Goal: Information Seeking & Learning: Compare options

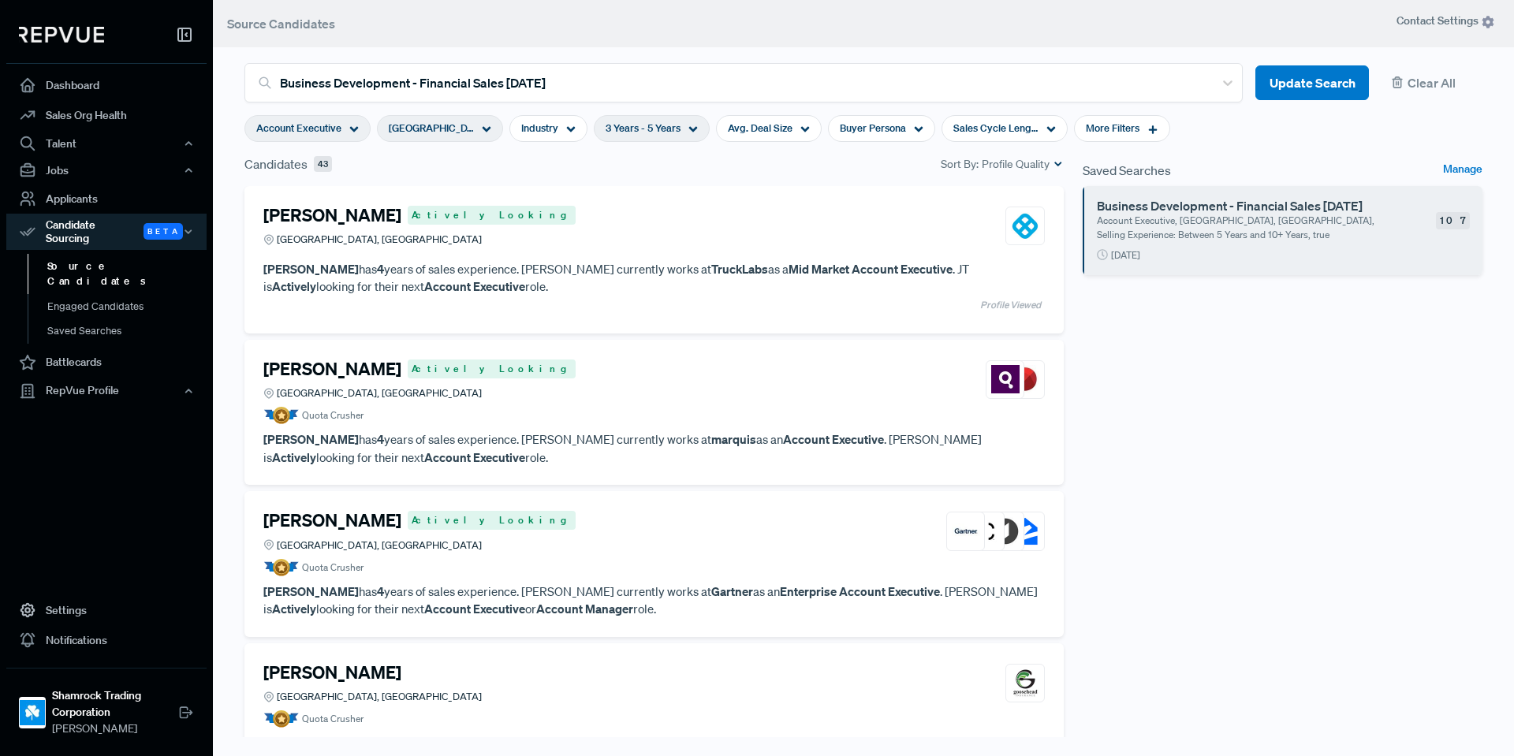
scroll to position [2523, 0]
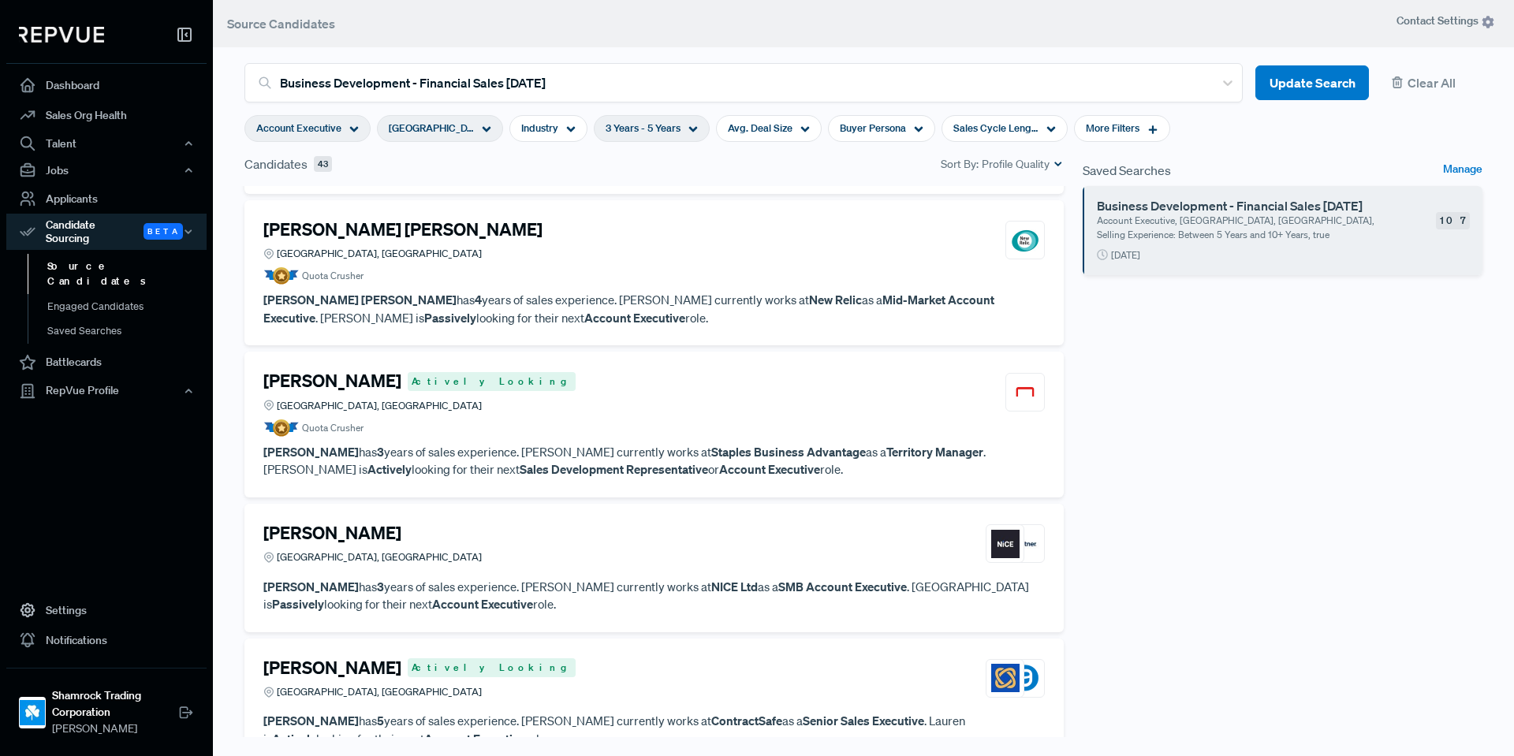
drag, startPoint x: 1245, startPoint y: 410, endPoint x: 1214, endPoint y: 399, distance: 32.7
click at [1246, 410] on div "Saved Searches Manage Business Development - Financial Sales [DATE] Account Exe…" at bounding box center [1282, 456] width 419 height 602
click at [1296, 428] on div "Saved Searches Manage Business Development - Financial Sales [DATE] Account Exe…" at bounding box center [1282, 456] width 419 height 602
click at [1137, 434] on div "Saved Searches Manage Business Development - Financial Sales [DATE] Account Exe…" at bounding box center [1282, 456] width 419 height 602
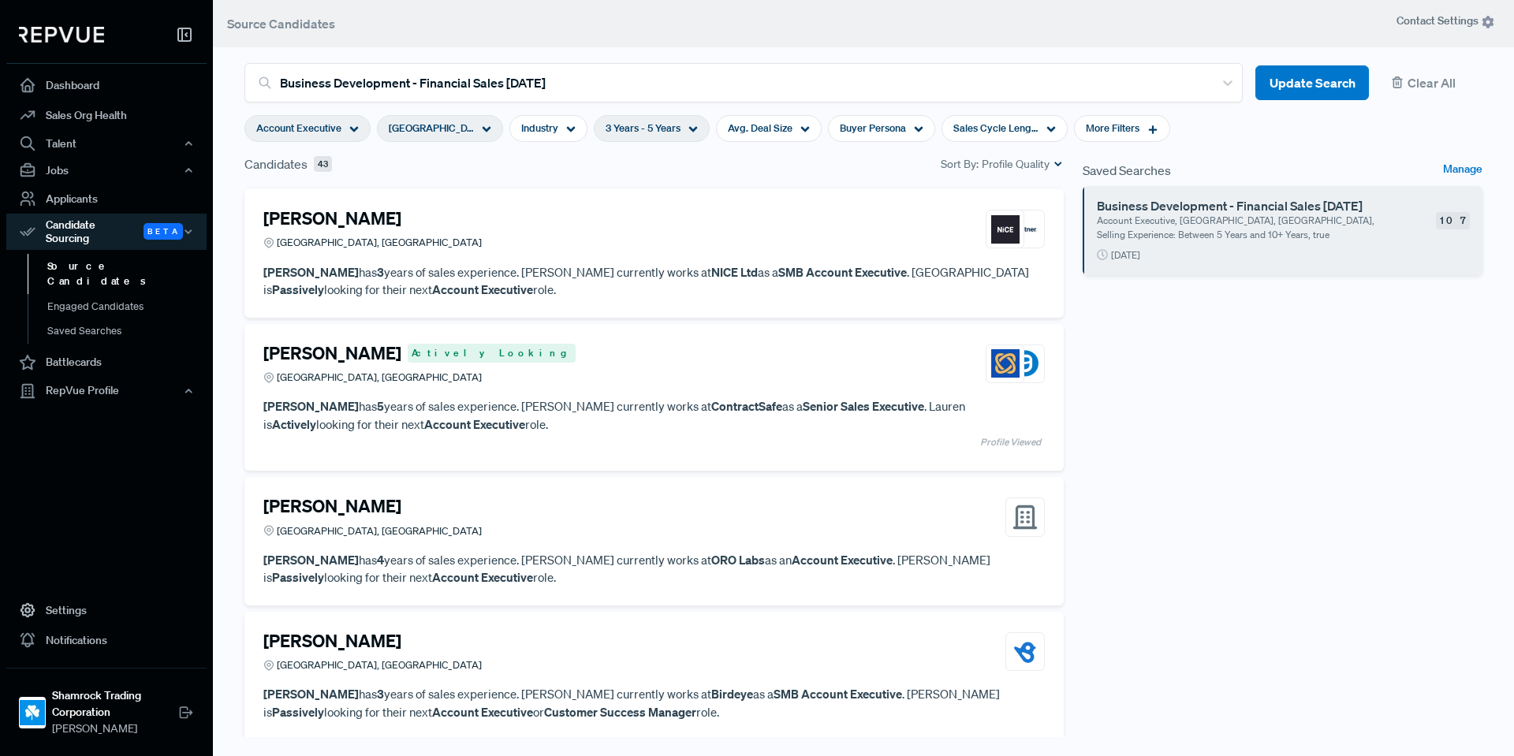
scroll to position [2839, 0]
click at [806, 409] on strong "Senior Sales Executive" at bounding box center [863, 405] width 121 height 16
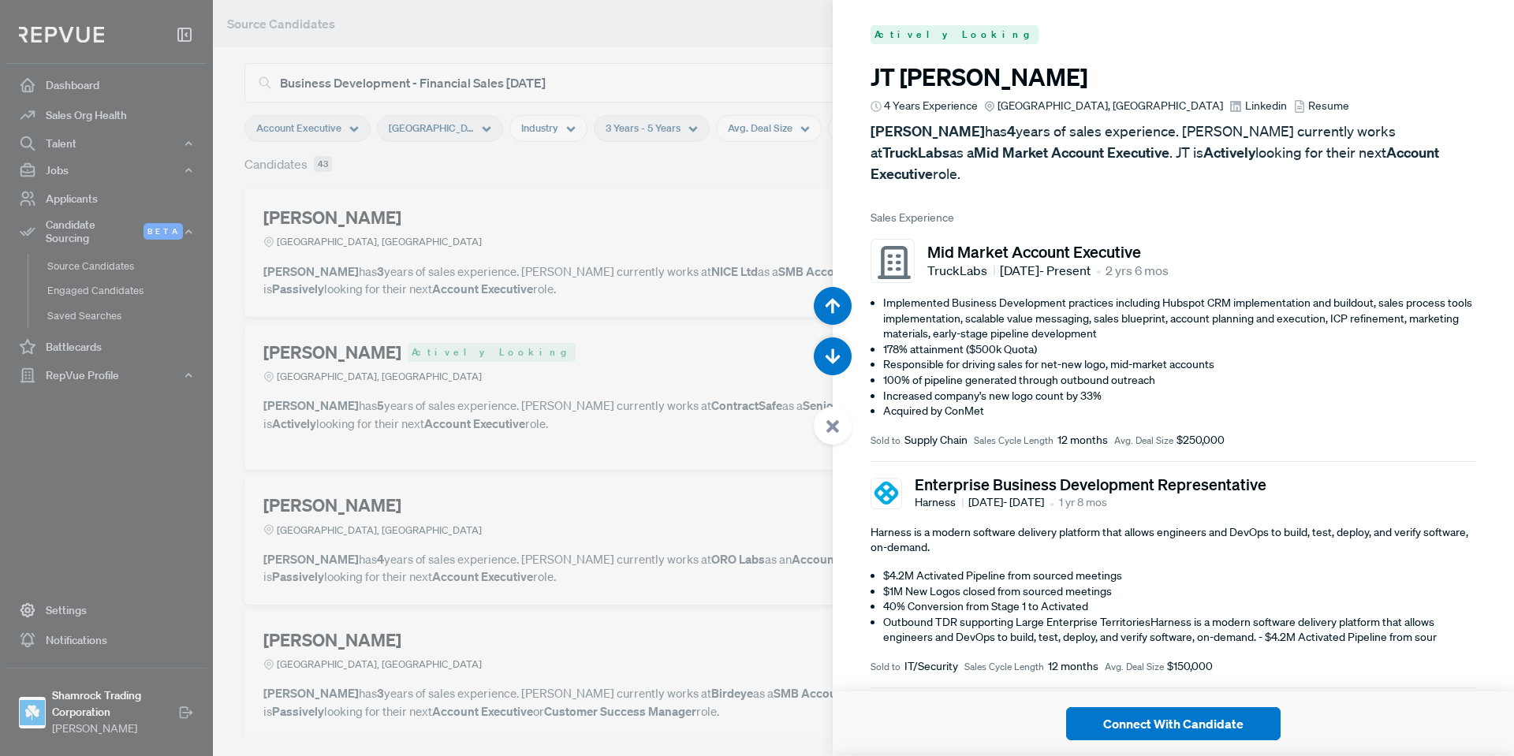
scroll to position [15124, 0]
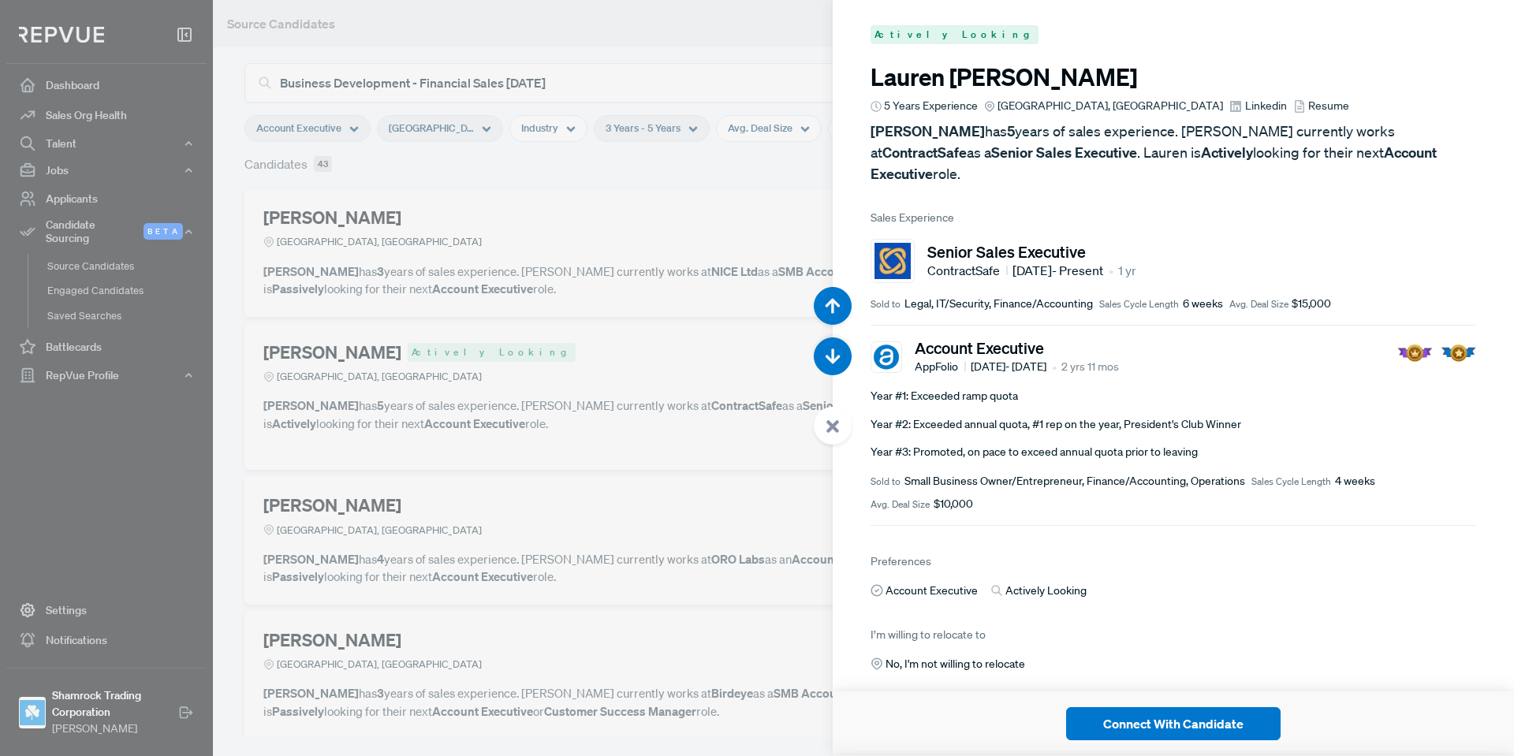
click at [839, 426] on icon at bounding box center [833, 426] width 14 height 14
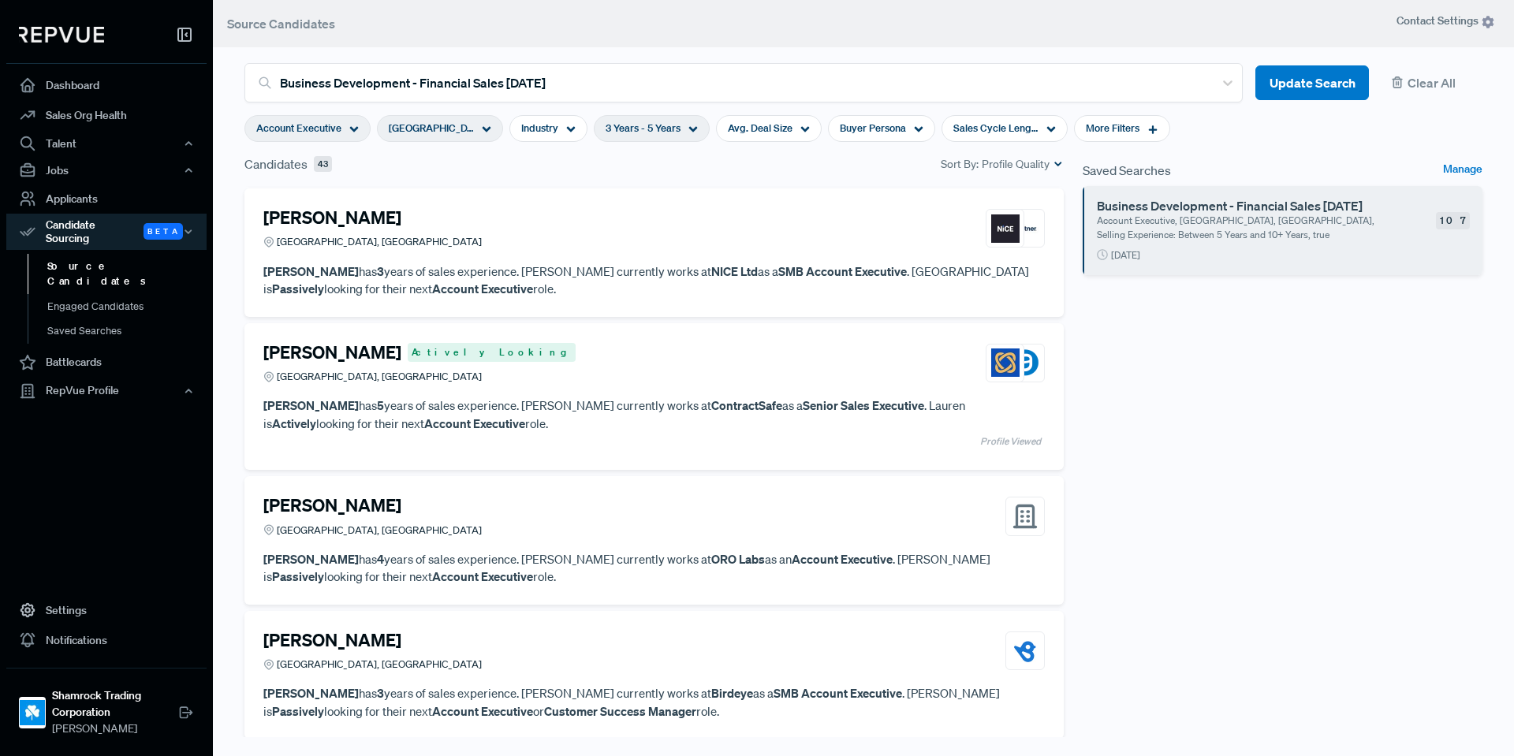
click at [678, 507] on div "[PERSON_NAME] [GEOGRAPHIC_DATA], [GEOGRAPHIC_DATA]" at bounding box center [653, 516] width 781 height 43
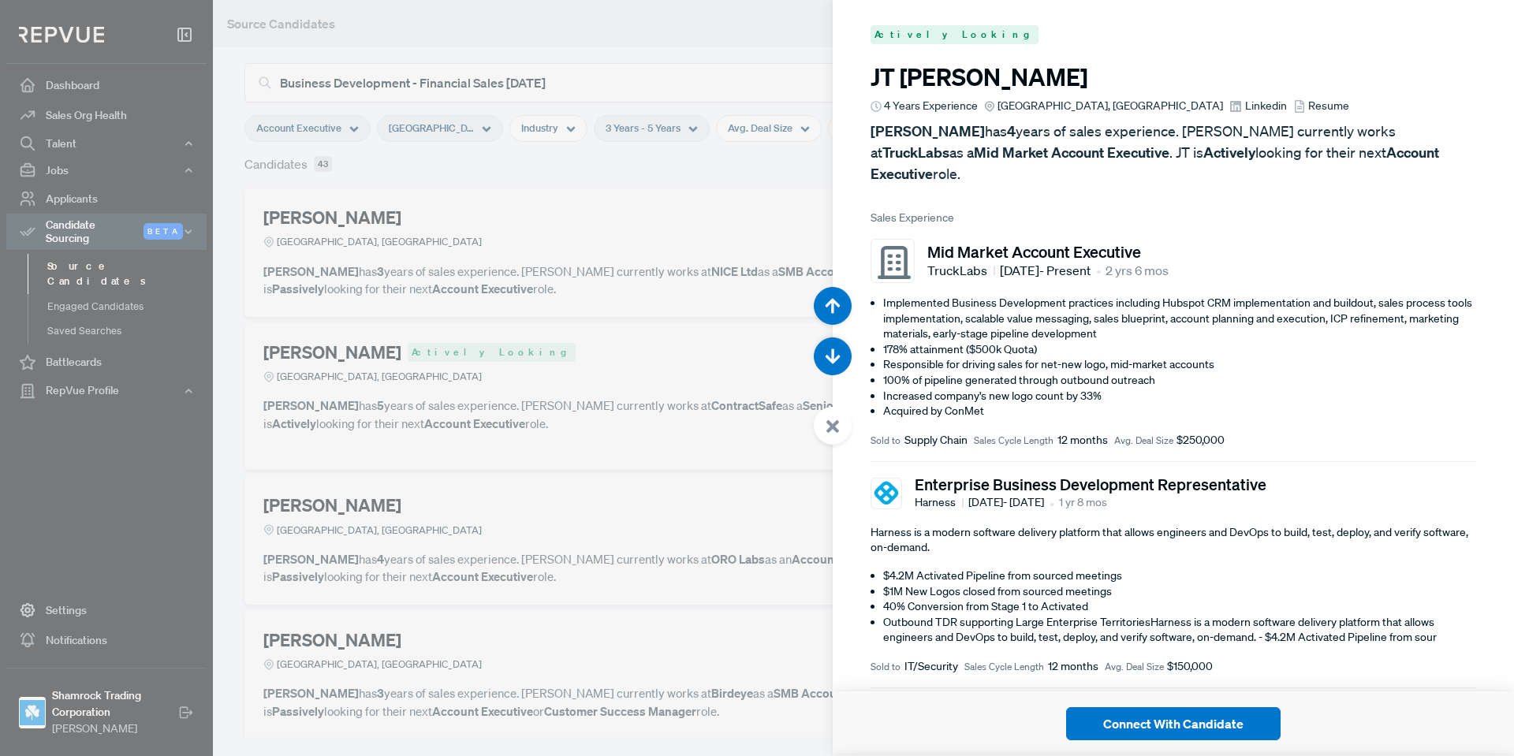
scroll to position [15880, 0]
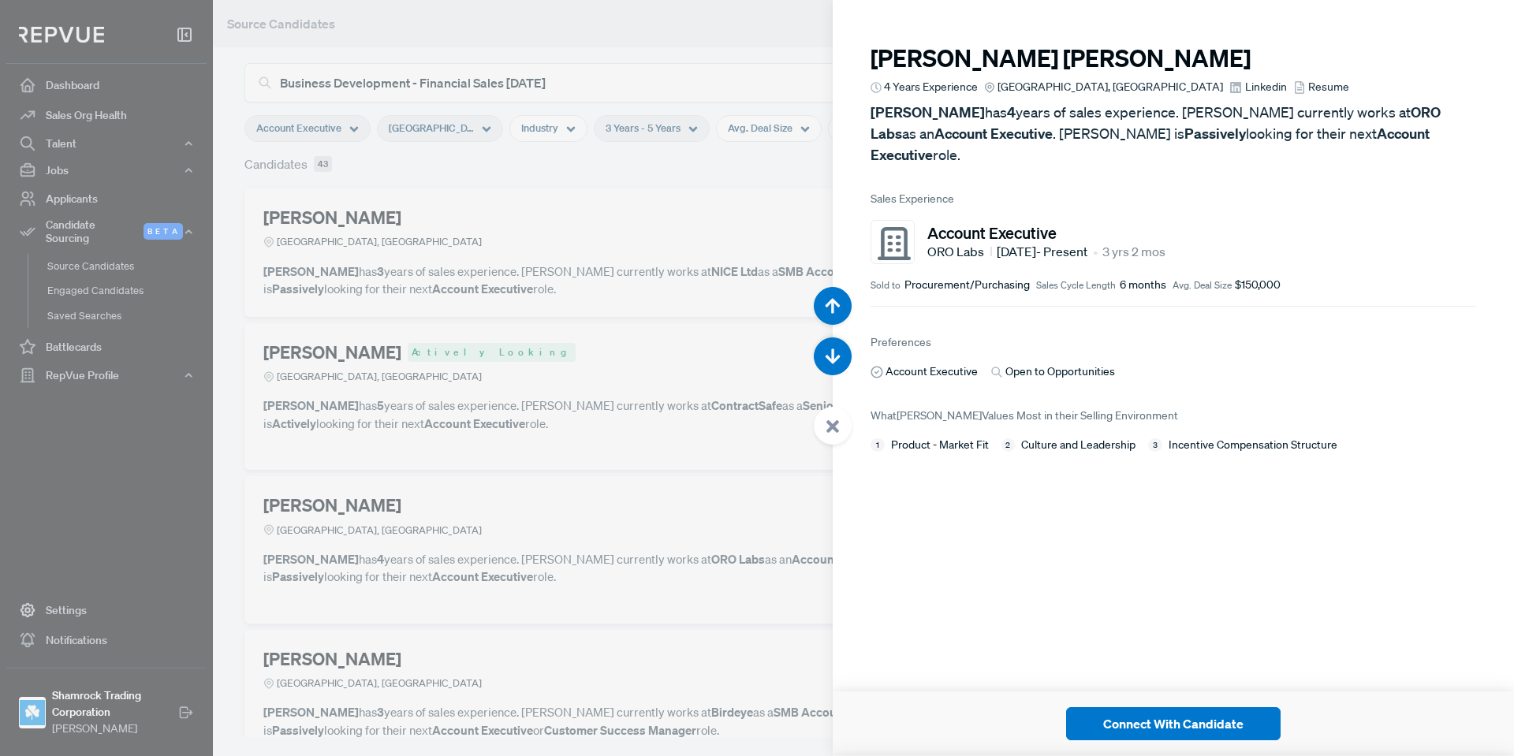
click at [1245, 93] on span "Linkedin" at bounding box center [1266, 87] width 42 height 17
click at [826, 432] on icon at bounding box center [833, 426] width 14 height 14
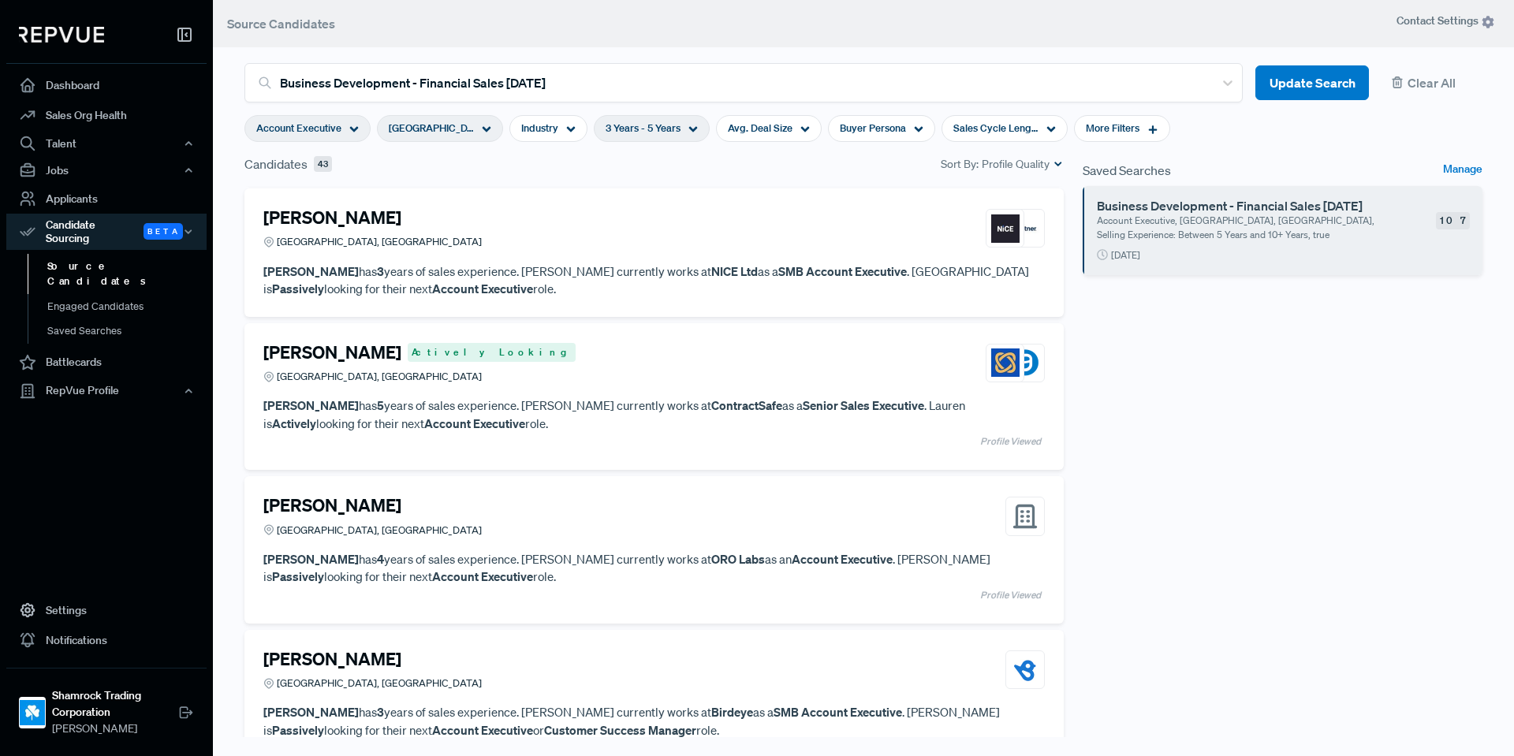
scroll to position [3154, 0]
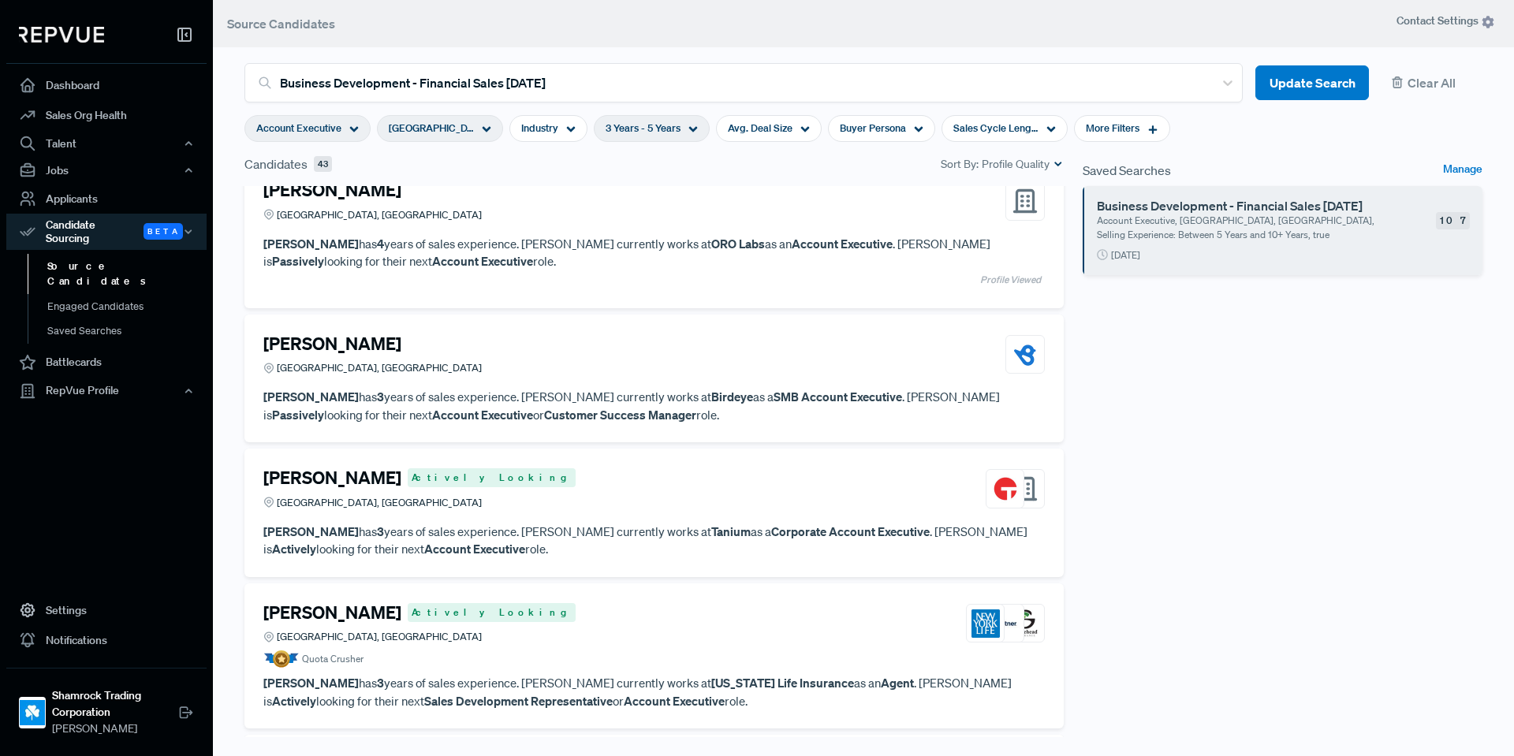
click at [647, 327] on div "[PERSON_NAME] [GEOGRAPHIC_DATA], [GEOGRAPHIC_DATA] [PERSON_NAME] has 3 years of…" at bounding box center [653, 379] width 819 height 129
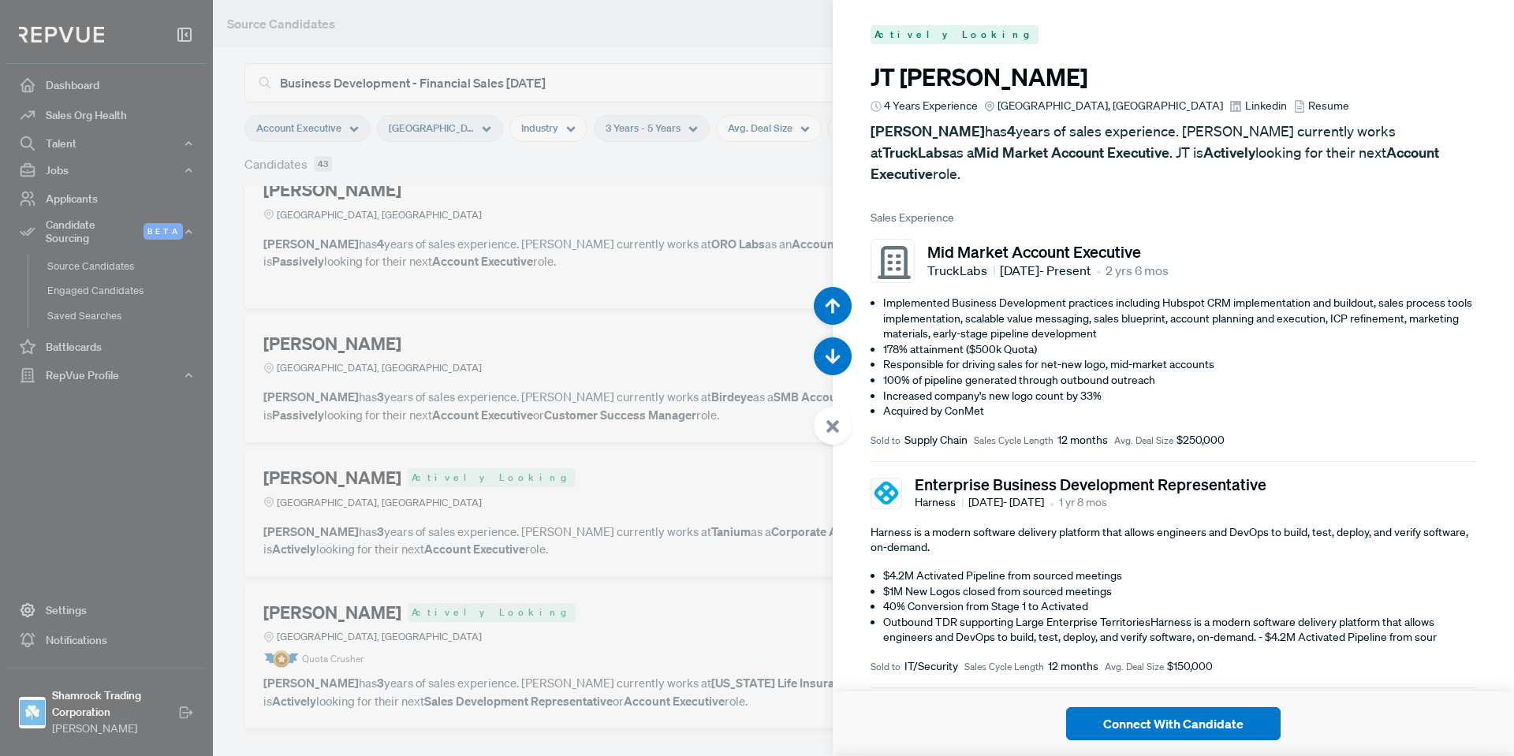
scroll to position [16636, 0]
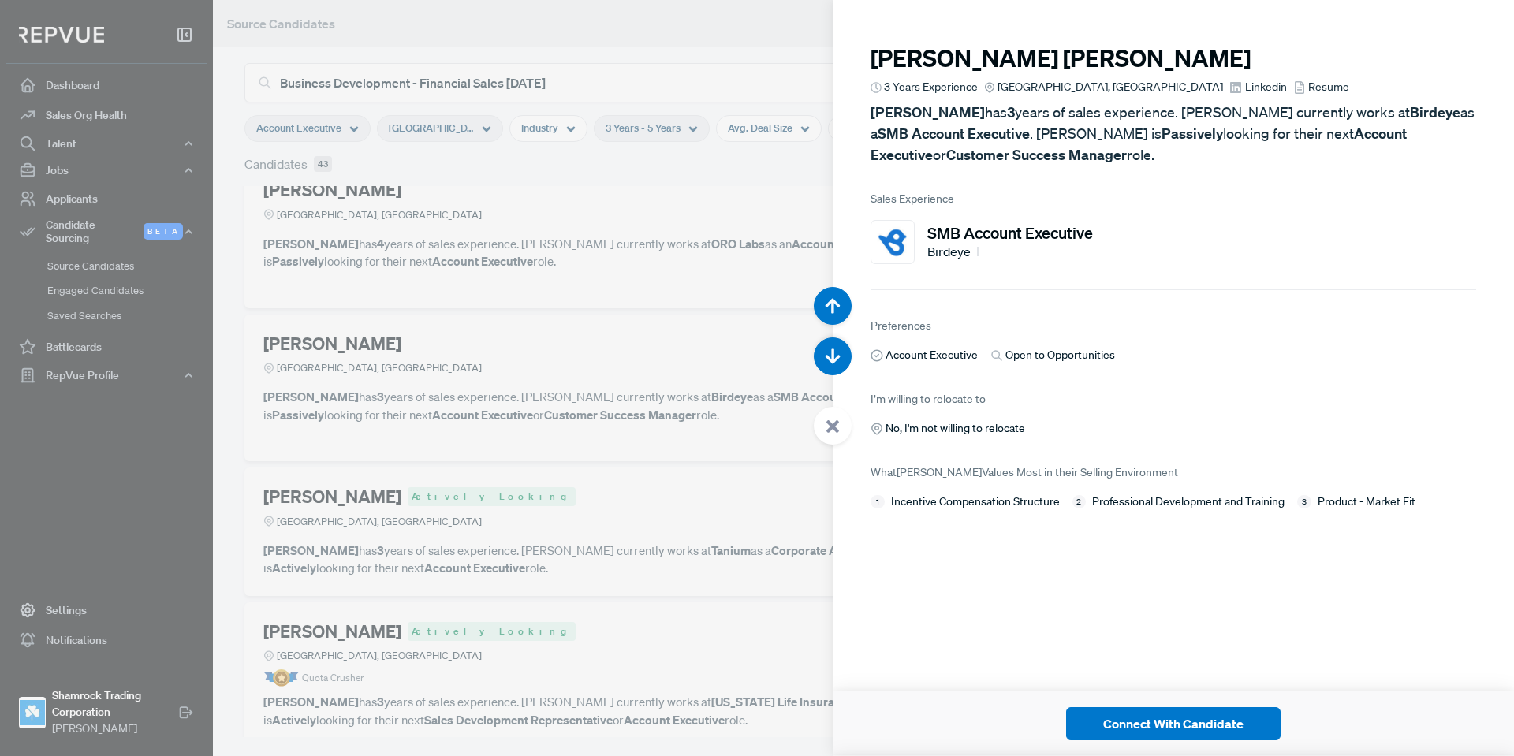
click at [1245, 88] on span "Linkedin" at bounding box center [1266, 87] width 42 height 17
click at [815, 435] on article at bounding box center [833, 366] width 38 height 158
drag, startPoint x: 826, startPoint y: 427, endPoint x: 807, endPoint y: 436, distance: 20.1
click at [826, 427] on icon at bounding box center [833, 426] width 14 height 14
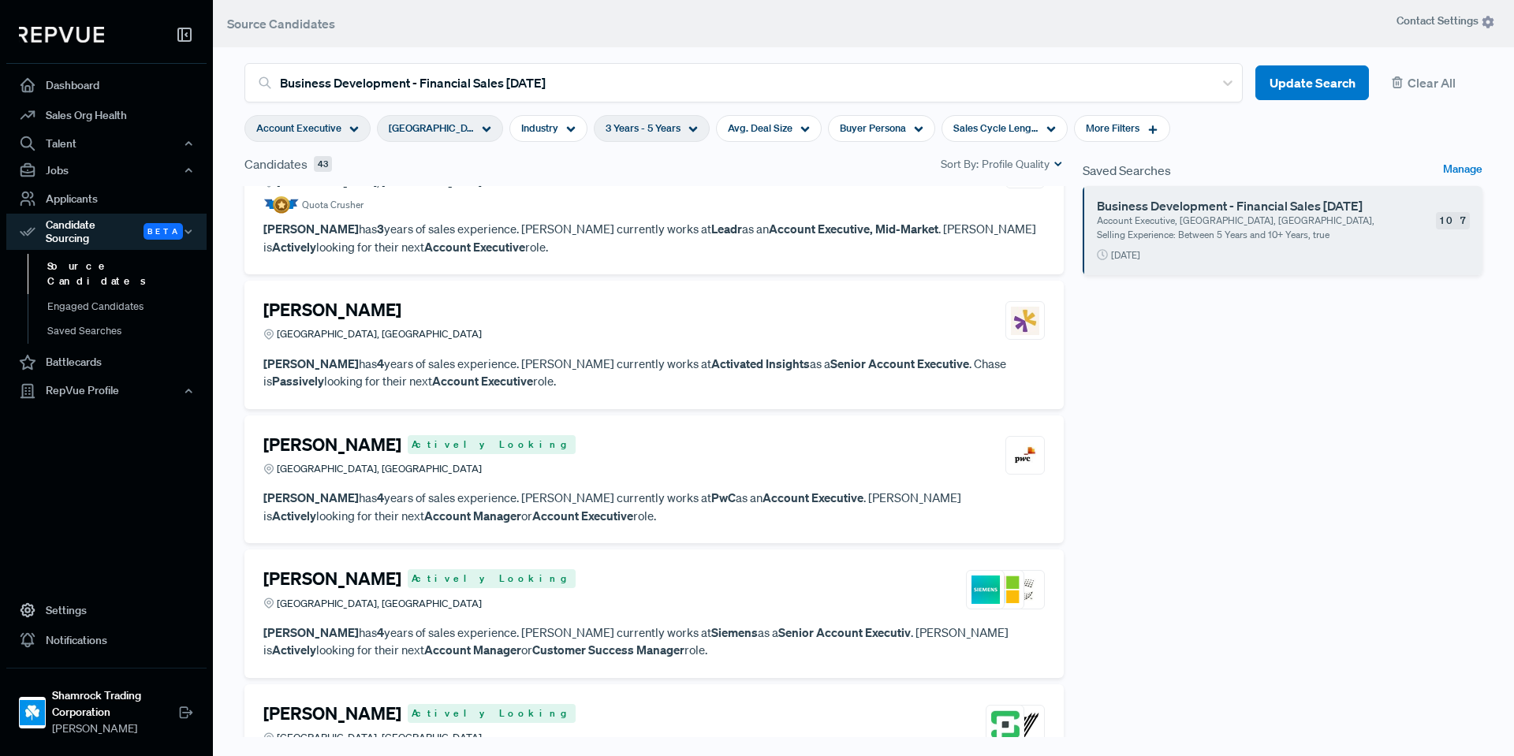
scroll to position [3797, 0]
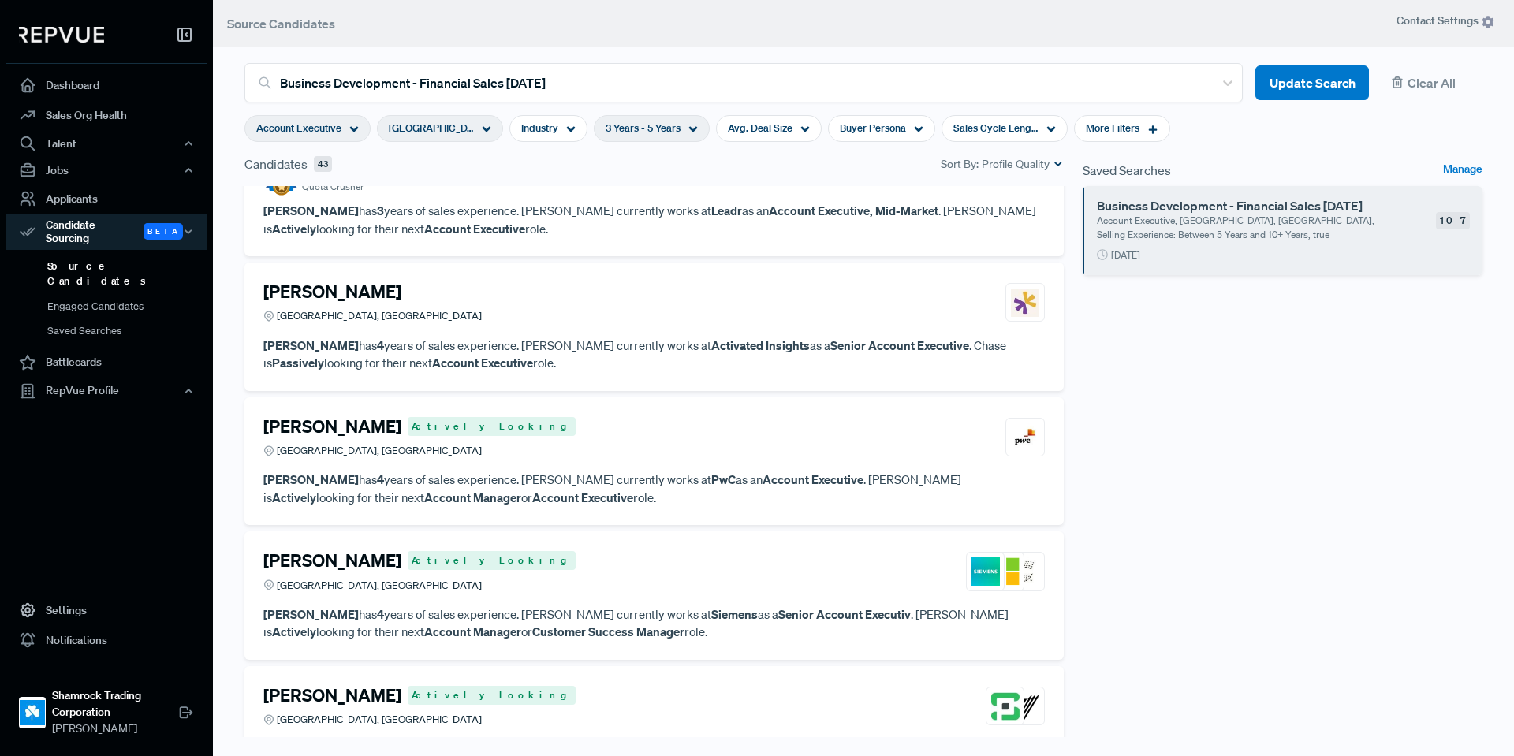
click at [762, 472] on strong "Account Executive" at bounding box center [812, 480] width 101 height 16
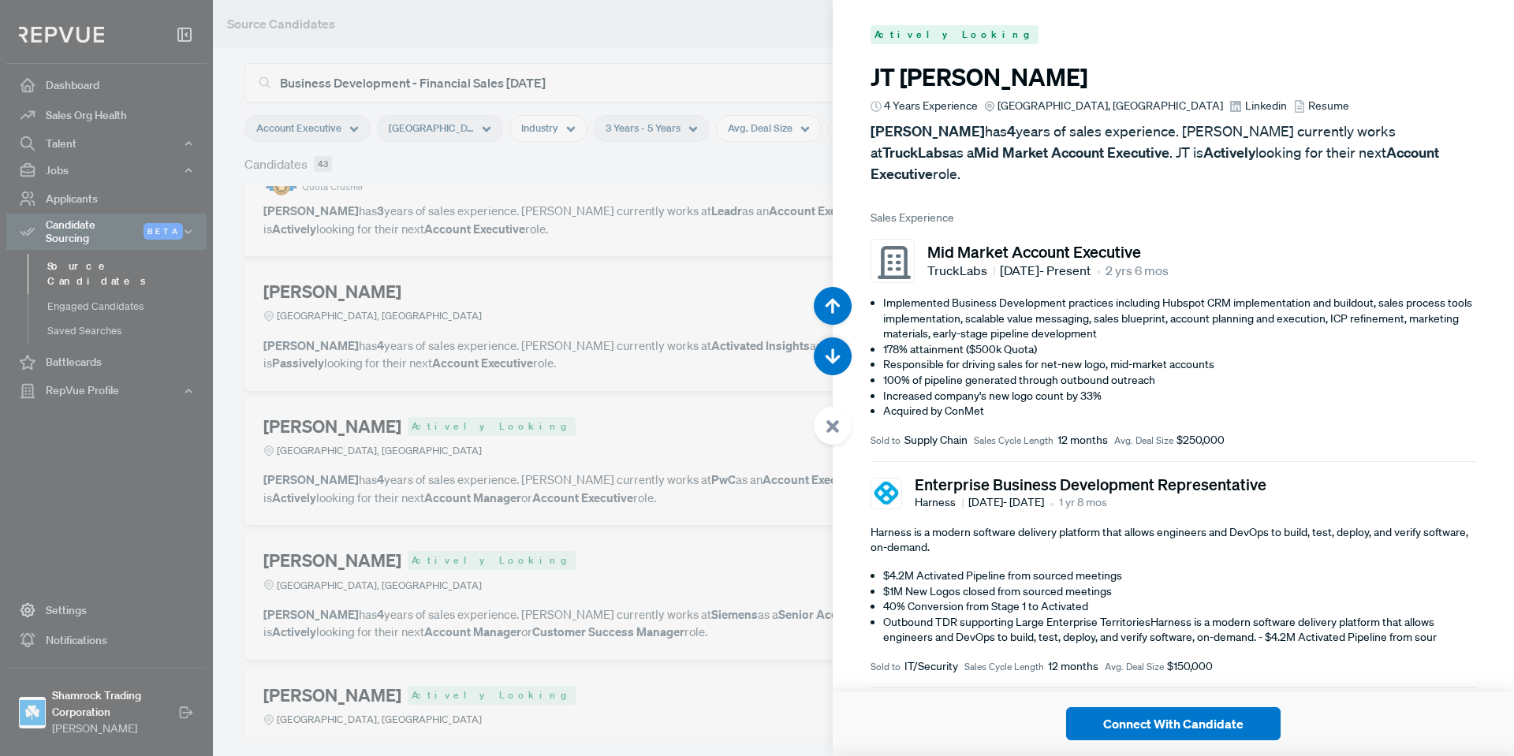
scroll to position [20417, 0]
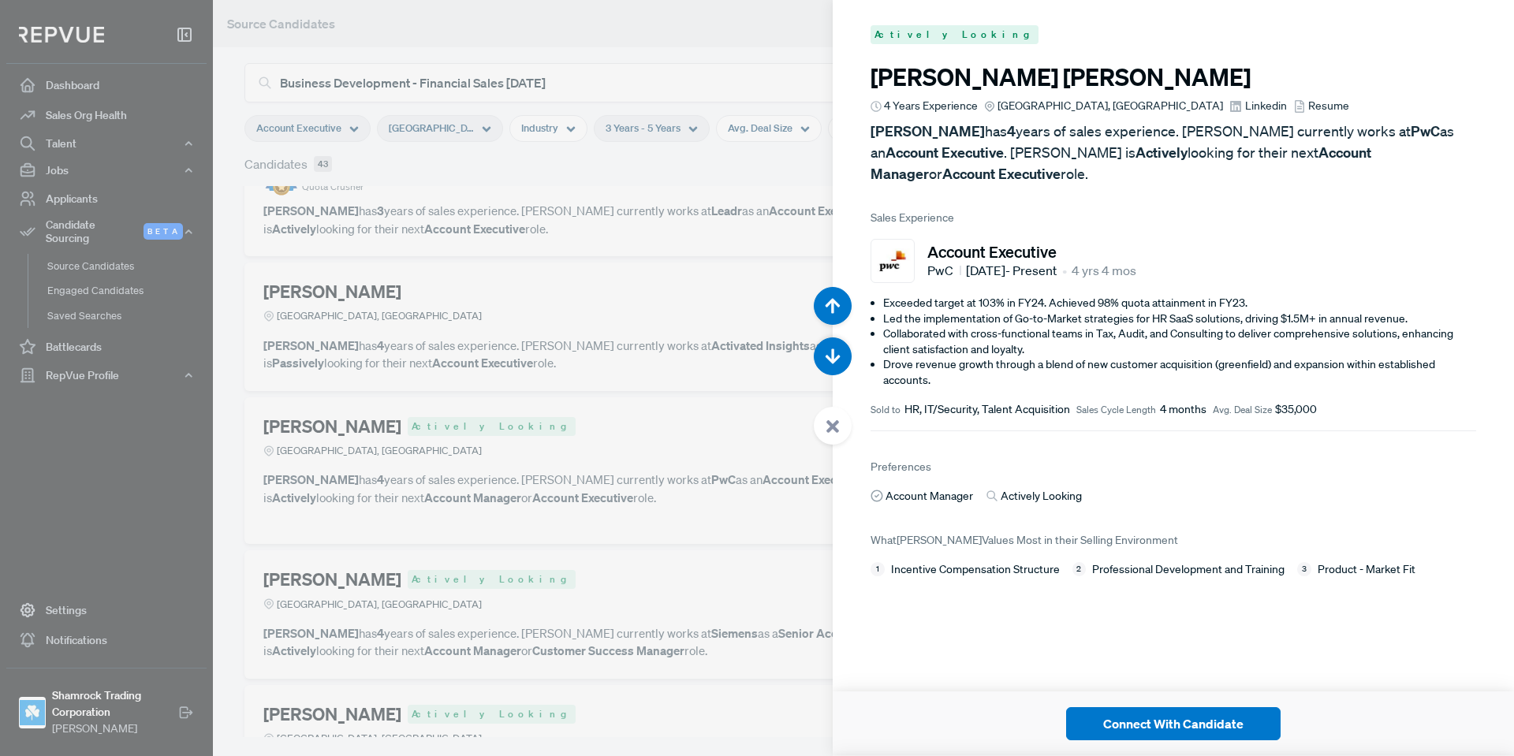
click at [1245, 114] on span "Linkedin" at bounding box center [1266, 106] width 42 height 17
click at [826, 429] on icon at bounding box center [833, 426] width 14 height 14
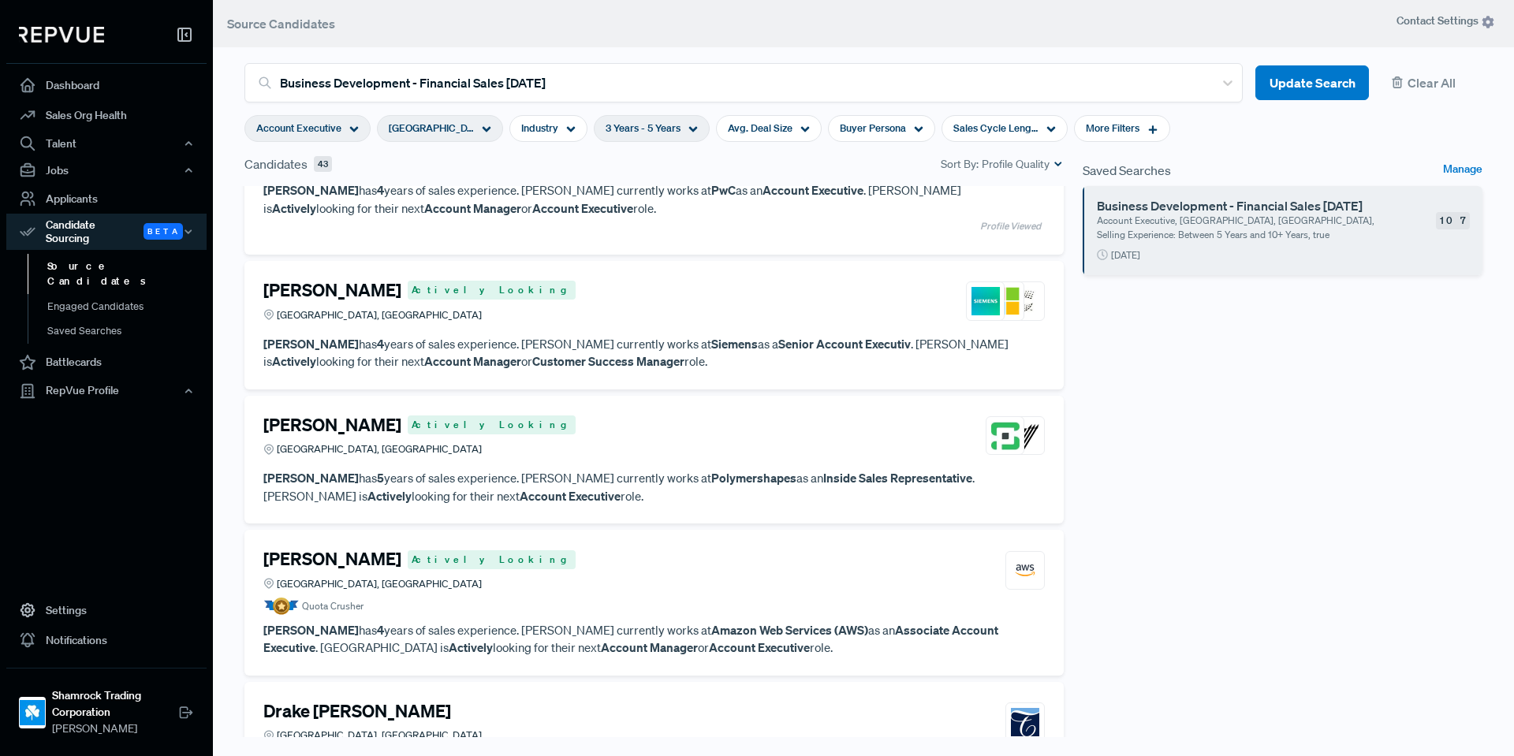
scroll to position [4113, 0]
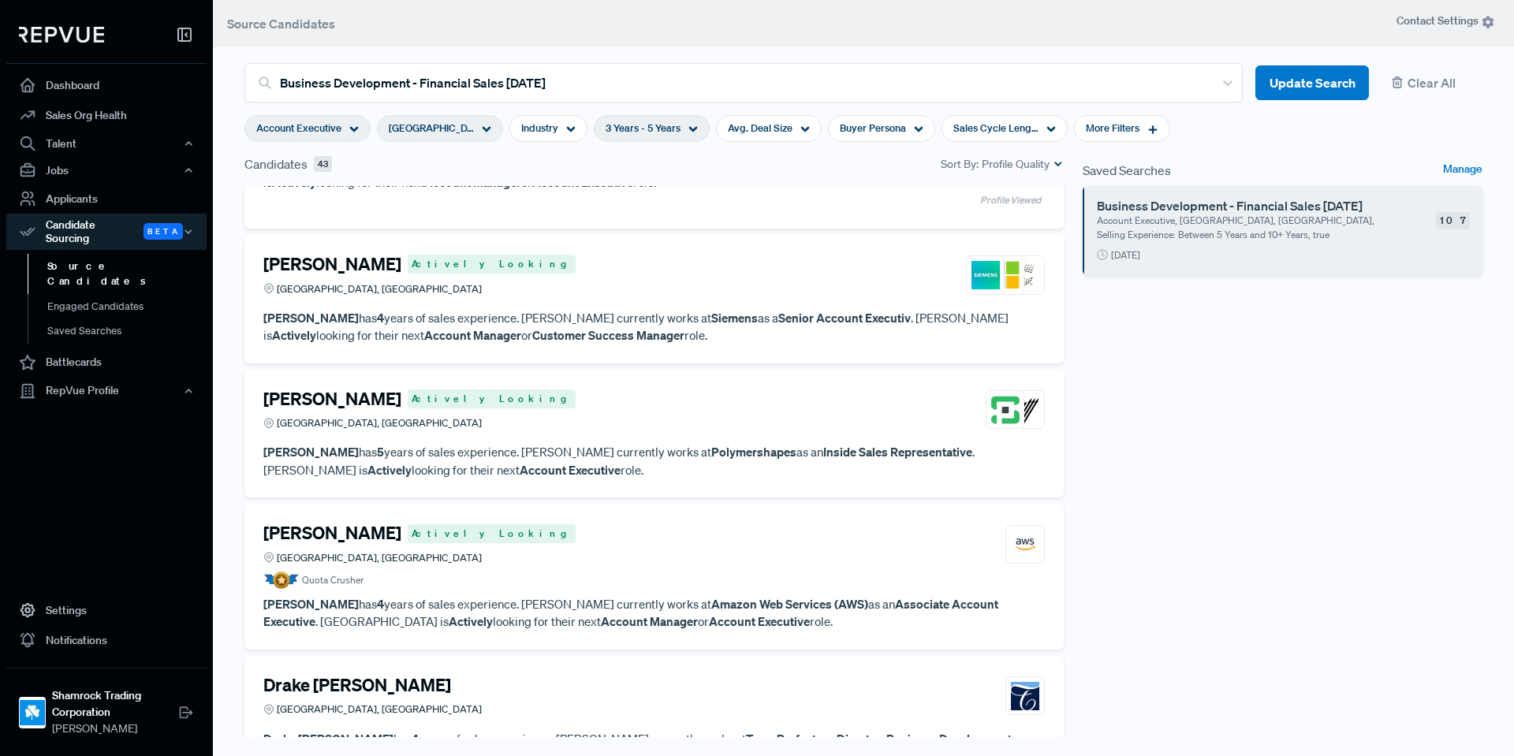
click at [721, 429] on div "[PERSON_NAME] Actively Looking [GEOGRAPHIC_DATA], [GEOGRAPHIC_DATA]" at bounding box center [653, 410] width 781 height 43
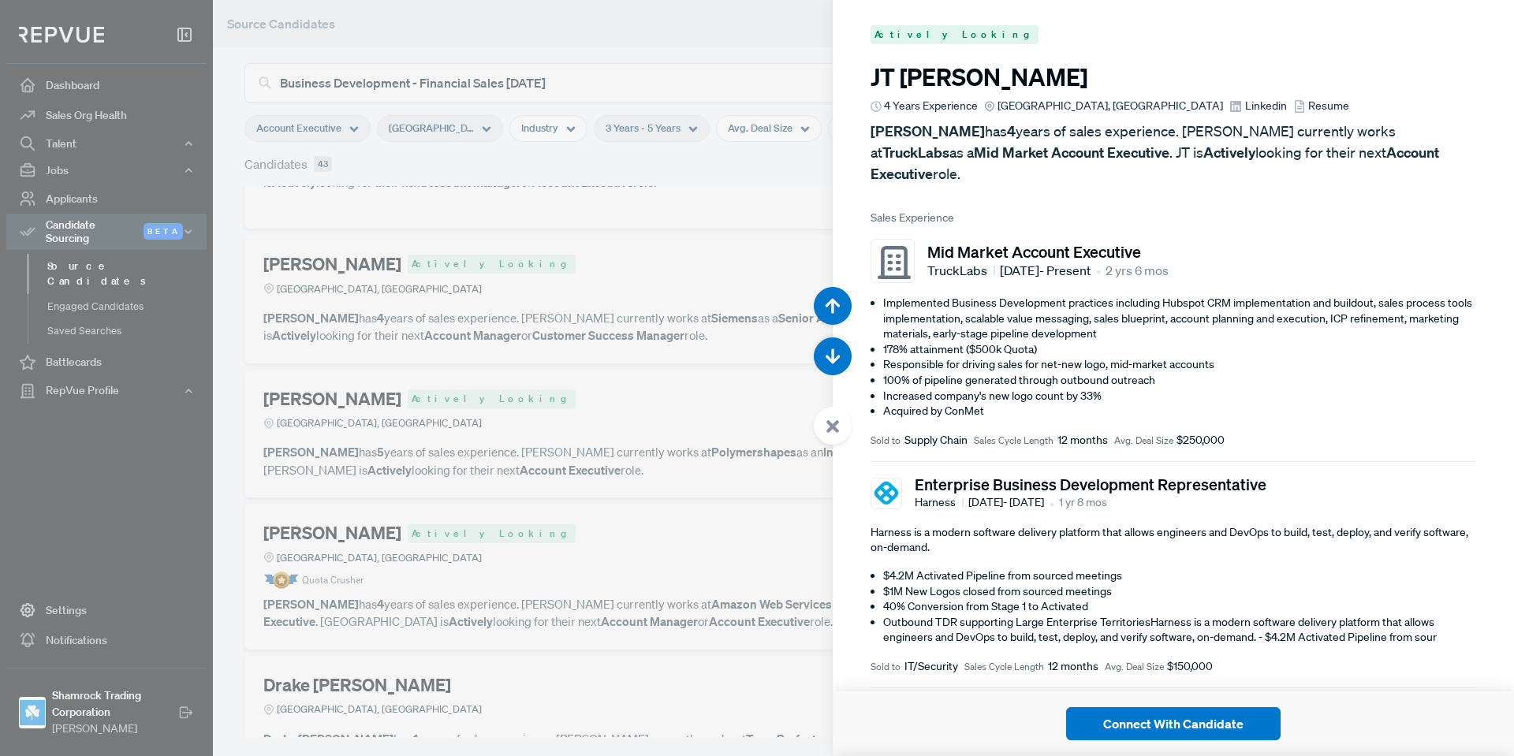
scroll to position [21929, 0]
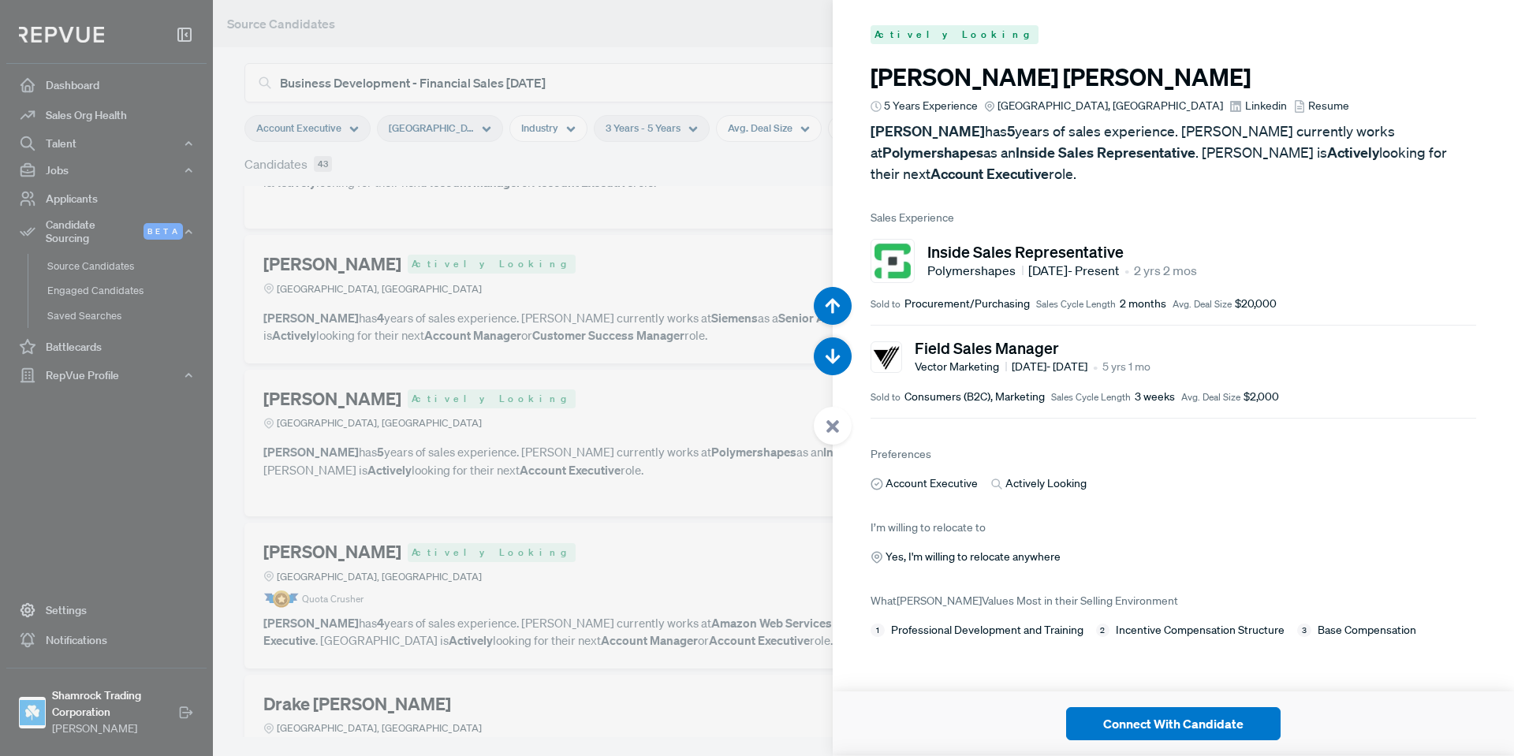
click at [1134, 97] on article "[PERSON_NAME] 5 Years Experience [GEOGRAPHIC_DATA], [GEOGRAPHIC_DATA] Linkedin …" at bounding box center [1174, 123] width 606 height 121
click at [1245, 101] on span "Linkedin" at bounding box center [1266, 106] width 42 height 17
drag, startPoint x: 845, startPoint y: 430, endPoint x: 847, endPoint y: 449, distance: 19.0
click at [846, 429] on div at bounding box center [833, 426] width 38 height 38
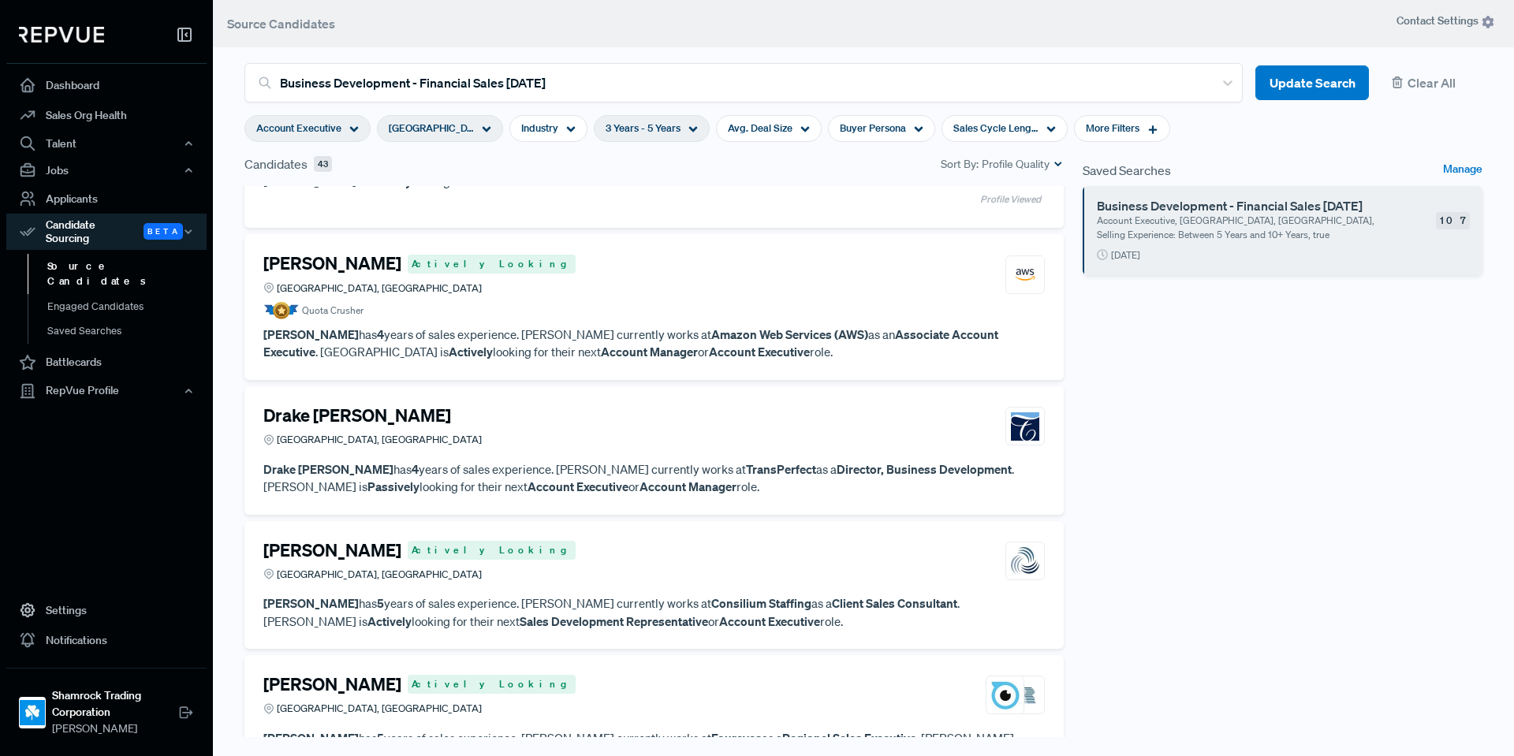
scroll to position [4428, 0]
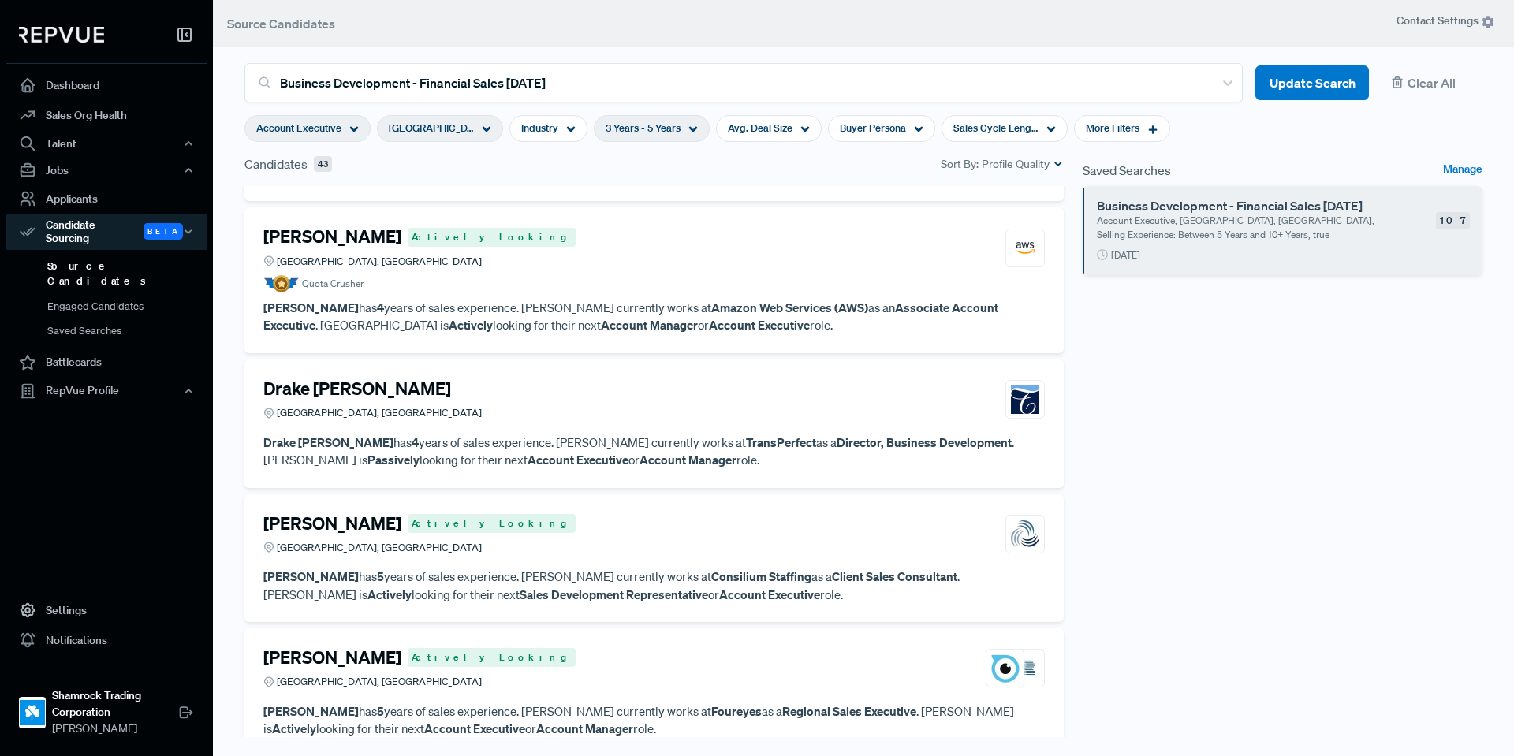
click at [755, 426] on article "Drake [PERSON_NAME] [GEOGRAPHIC_DATA], [GEOGRAPHIC_DATA]" at bounding box center [653, 402] width 781 height 49
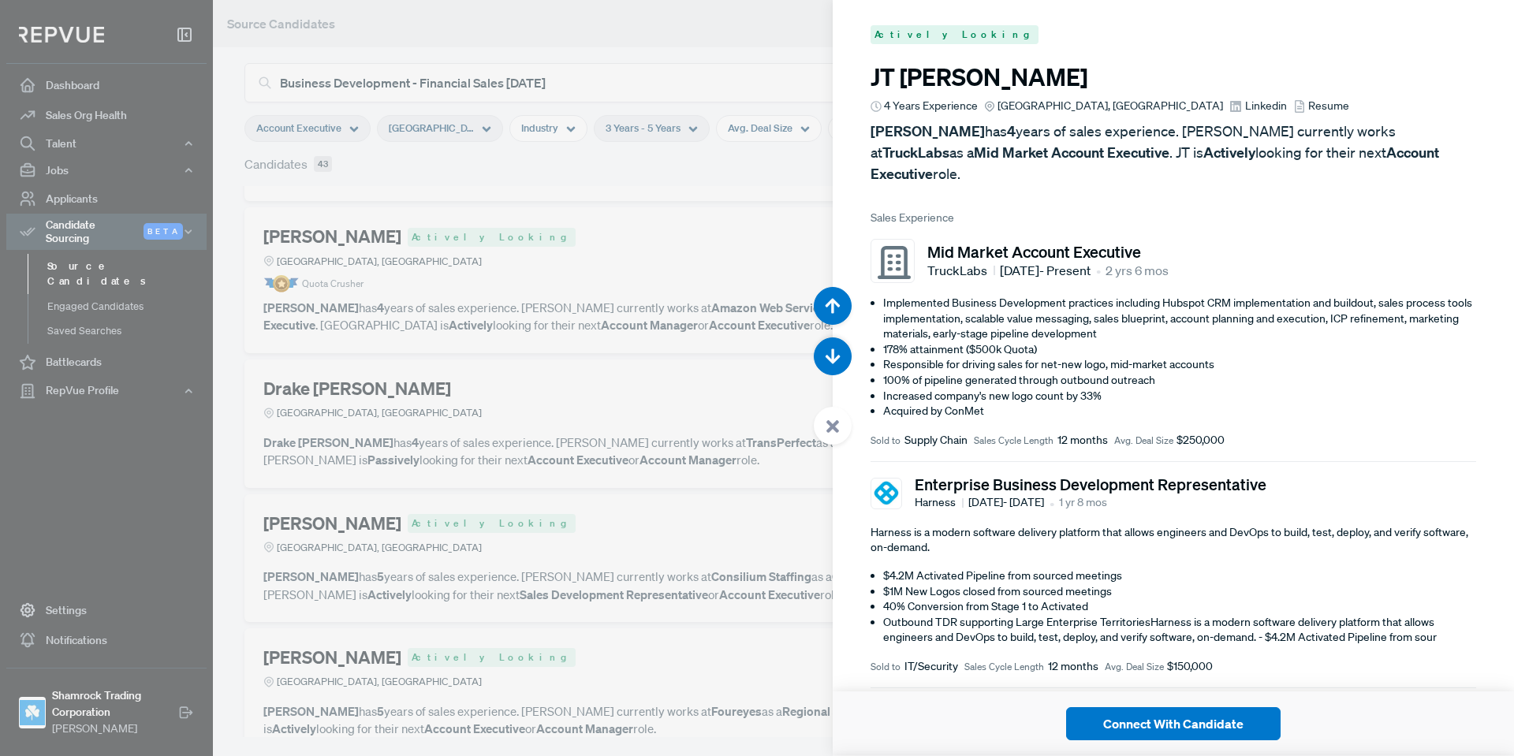
scroll to position [23442, 0]
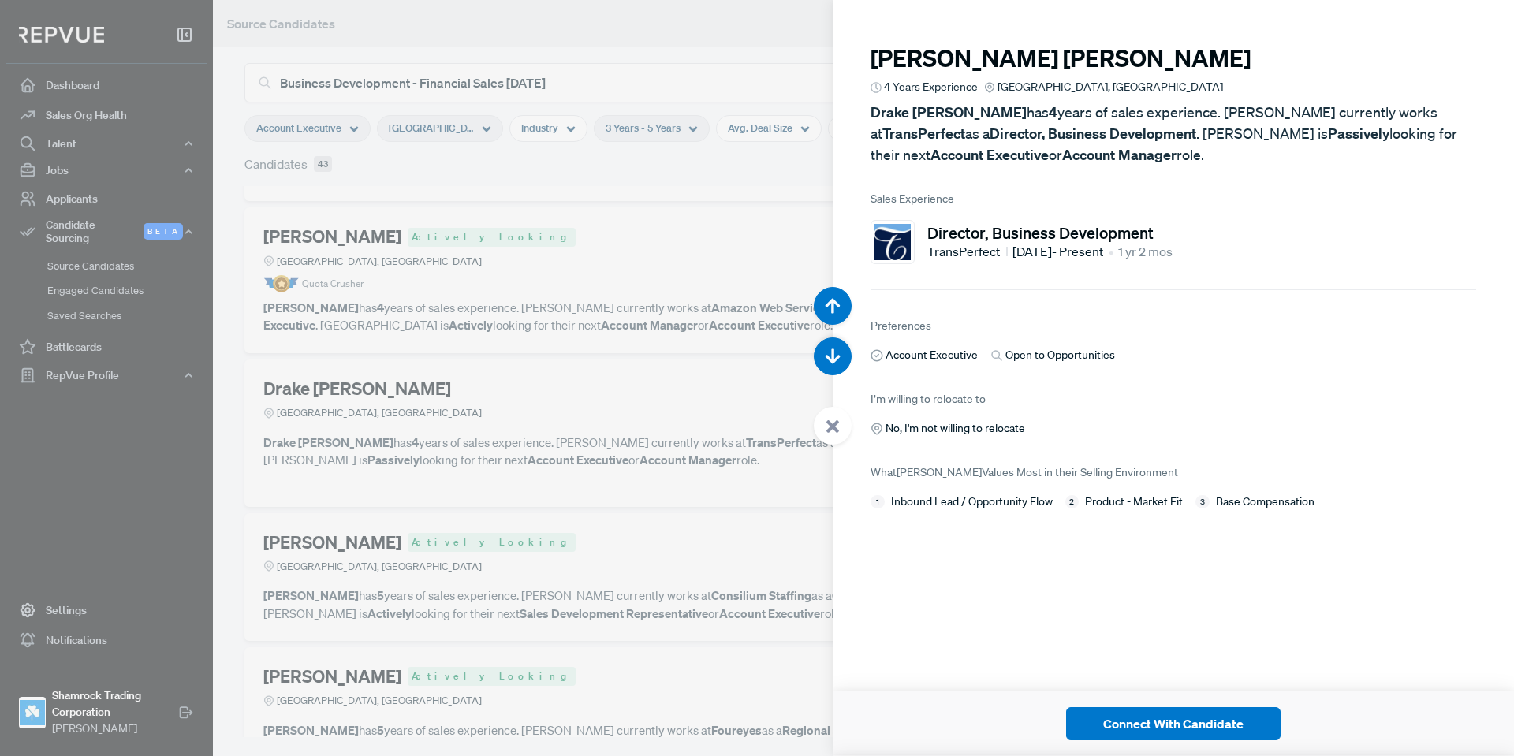
click at [828, 422] on use at bounding box center [832, 426] width 13 height 13
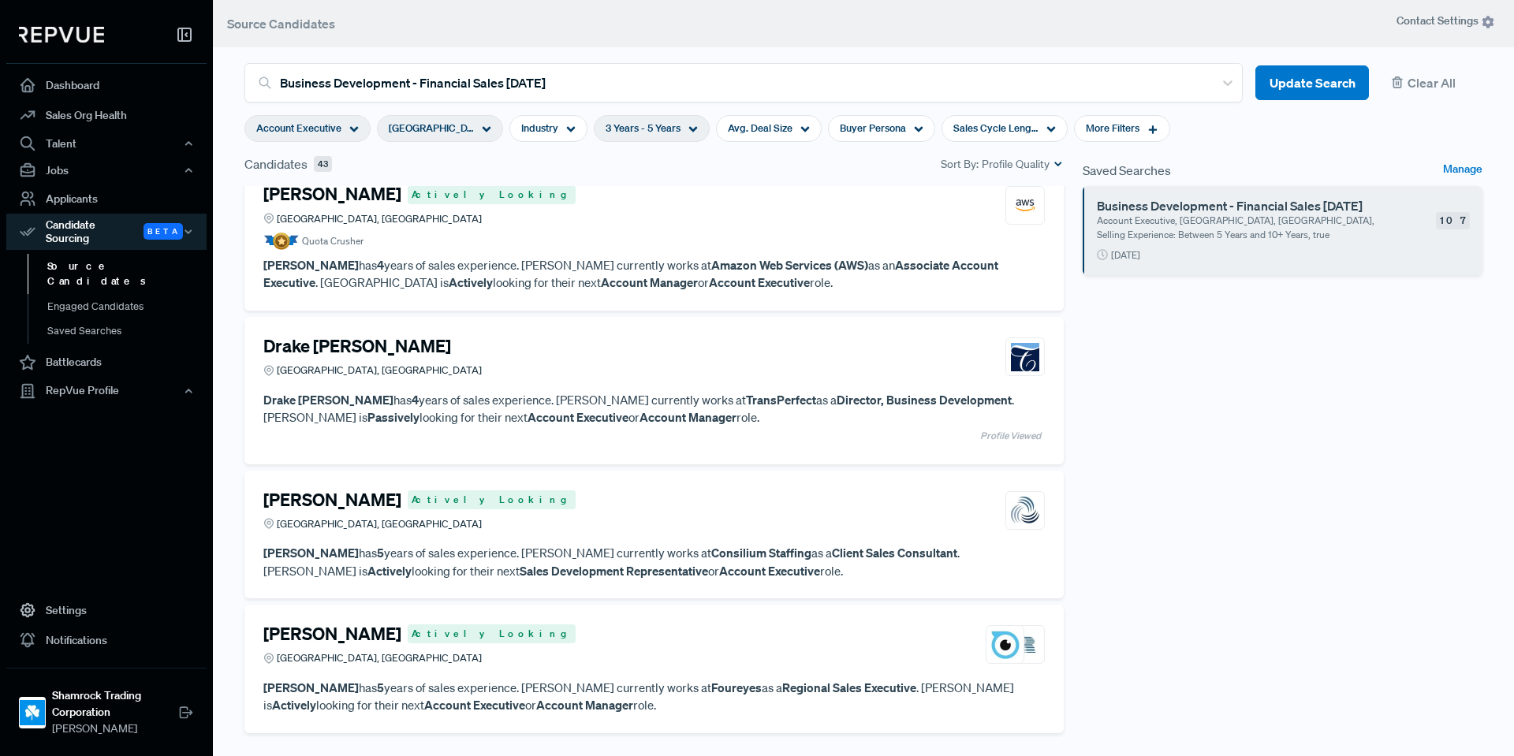
scroll to position [4586, 0]
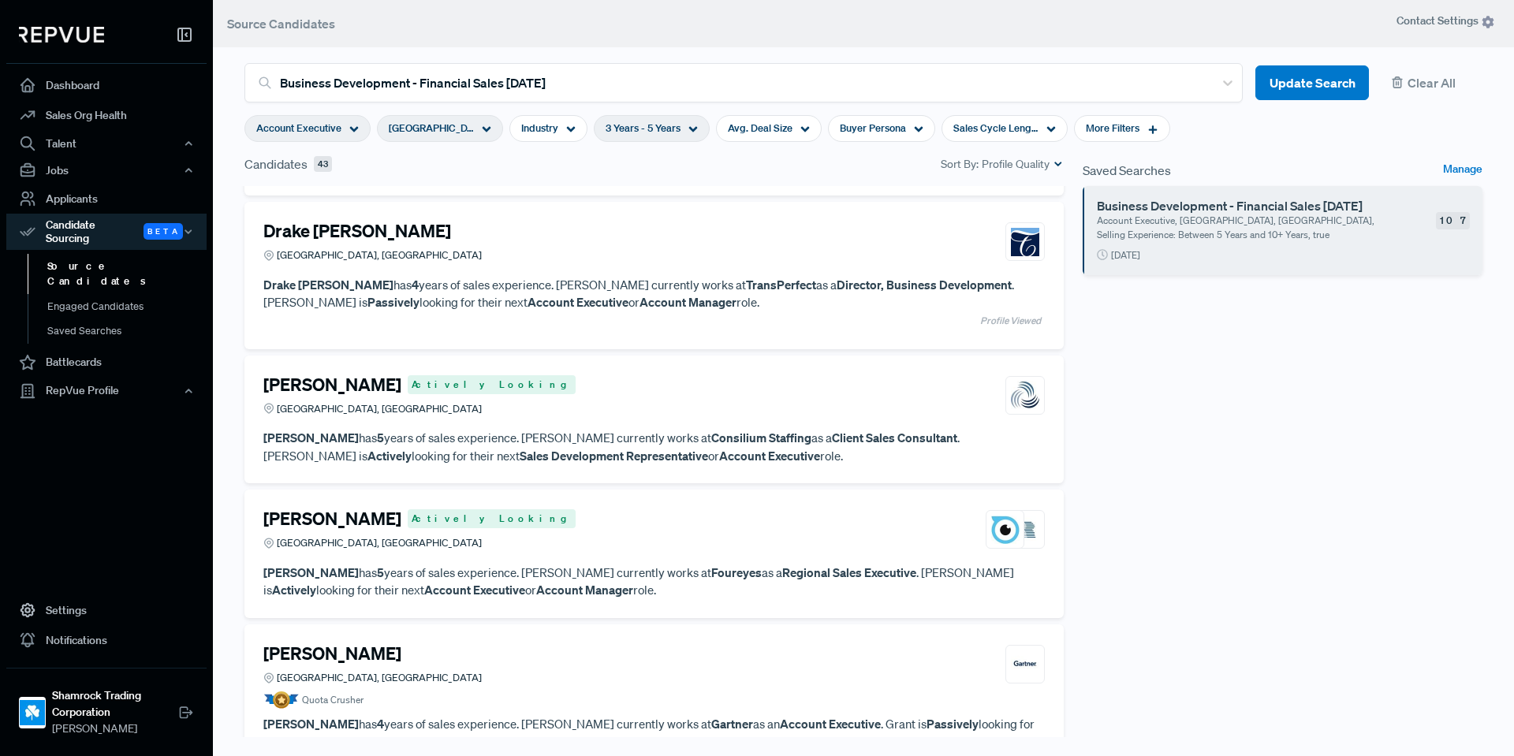
click at [662, 466] on div "[PERSON_NAME] Actively Looking [GEOGRAPHIC_DATA], [GEOGRAPHIC_DATA] [PERSON_NAM…" at bounding box center [653, 420] width 819 height 129
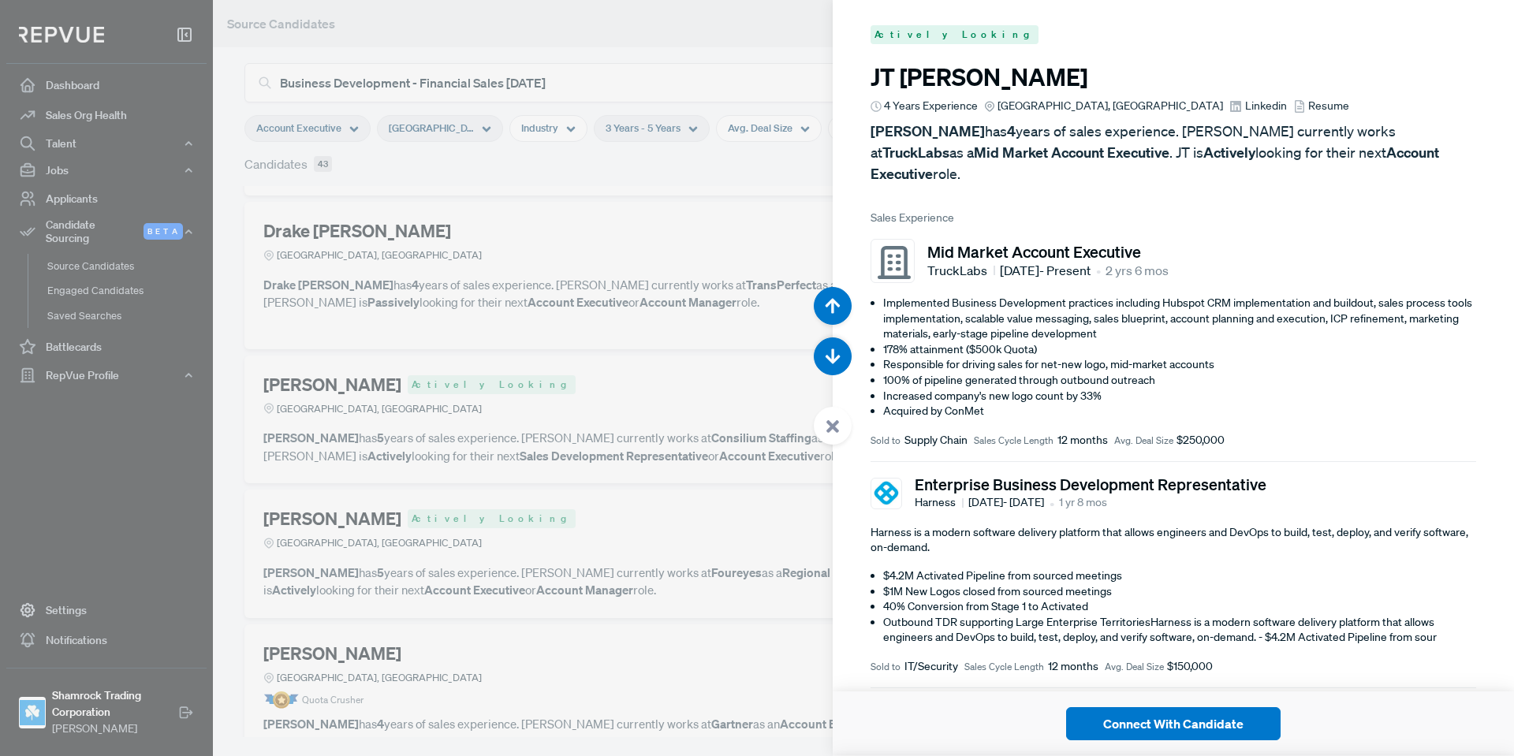
scroll to position [24198, 0]
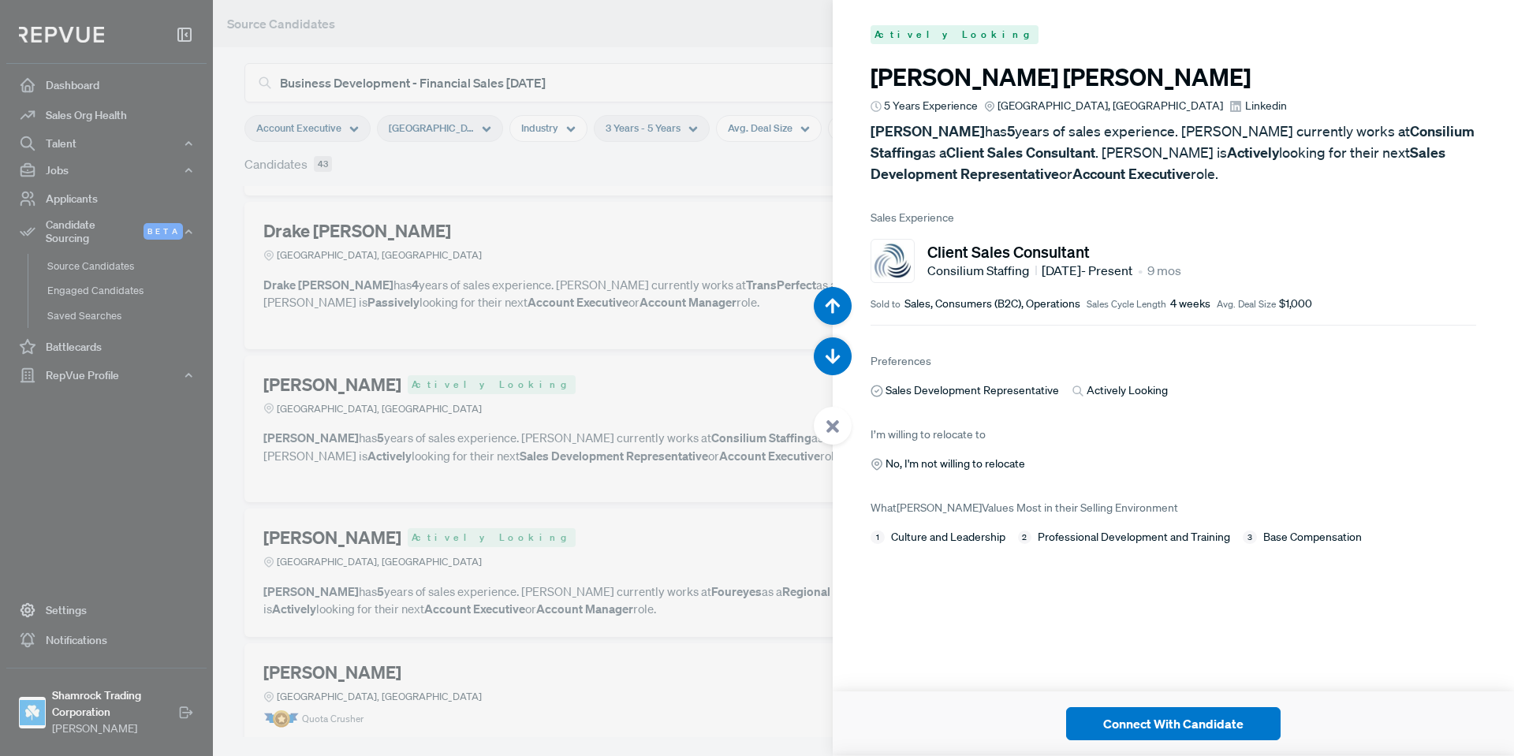
click at [1230, 109] on use at bounding box center [1235, 106] width 11 height 11
click at [816, 420] on div at bounding box center [833, 426] width 38 height 38
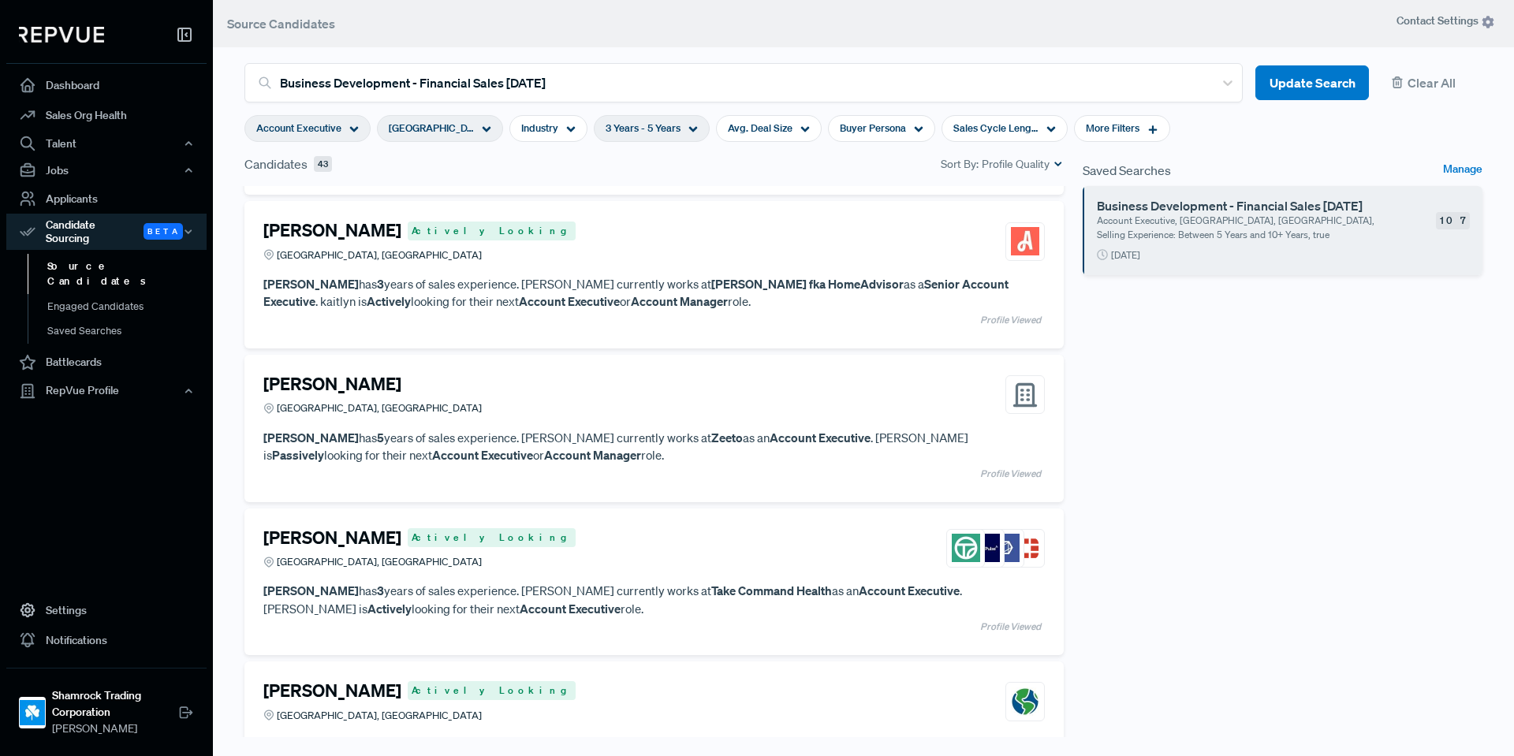
scroll to position [5532, 0]
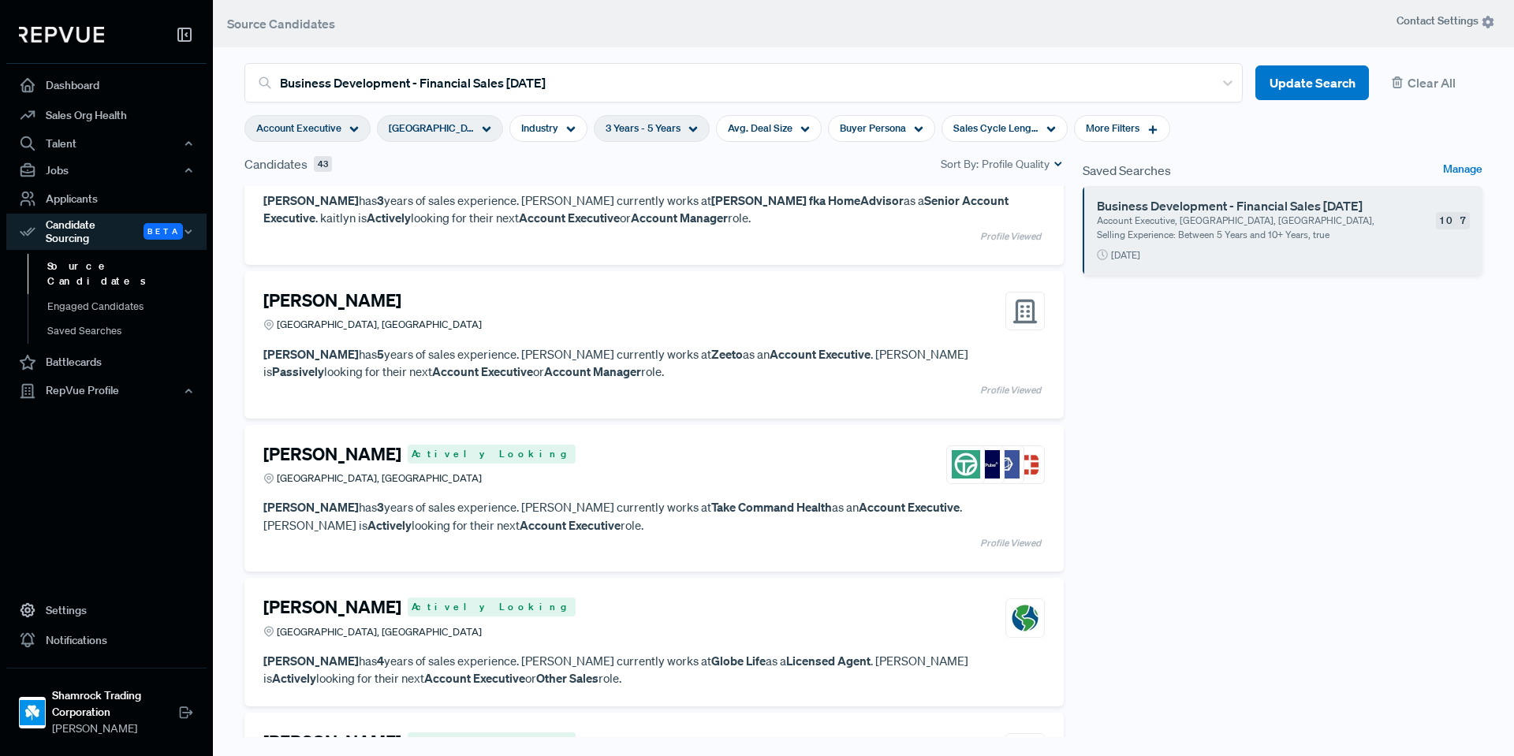
click at [373, 334] on article "[PERSON_NAME] [GEOGRAPHIC_DATA], [GEOGRAPHIC_DATA]" at bounding box center [653, 314] width 781 height 49
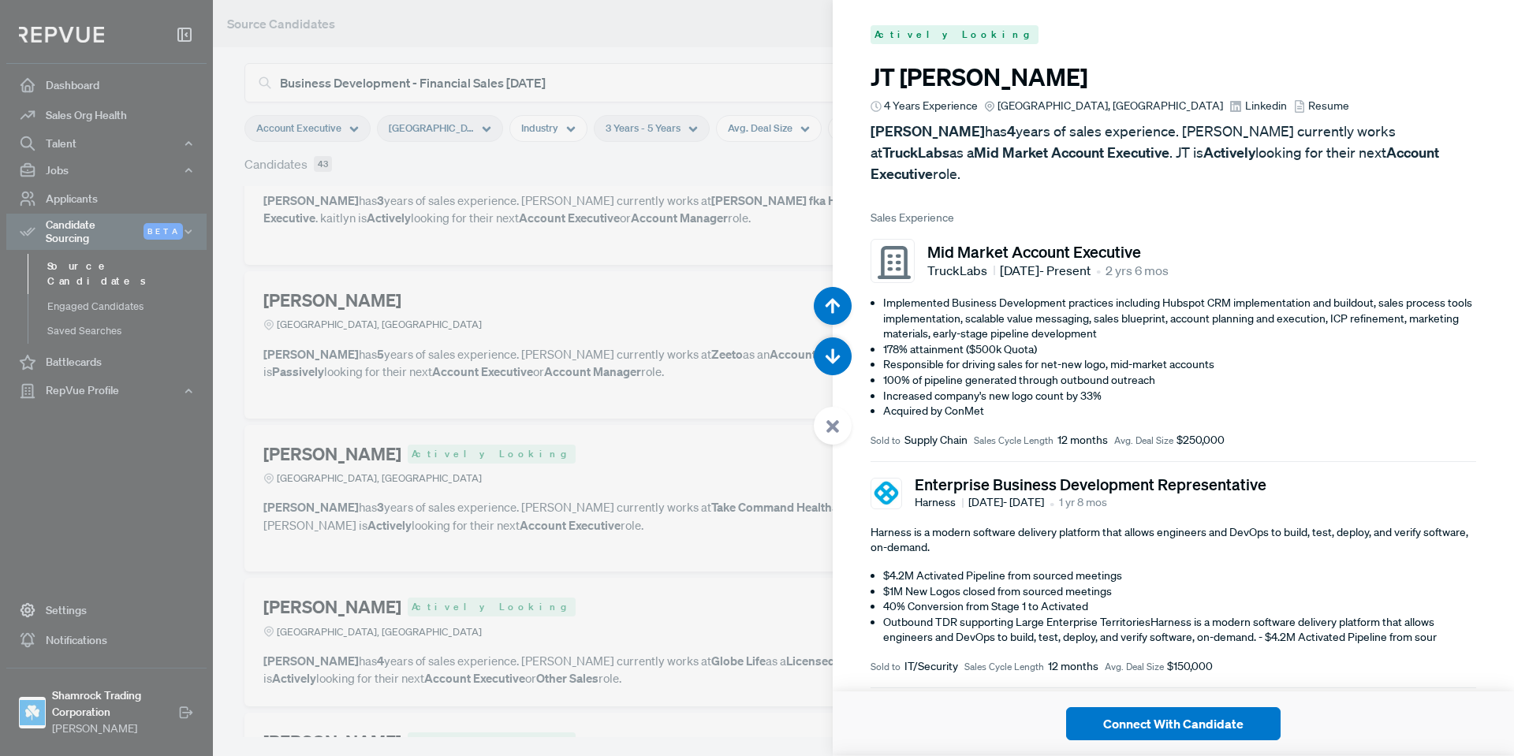
scroll to position [28735, 0]
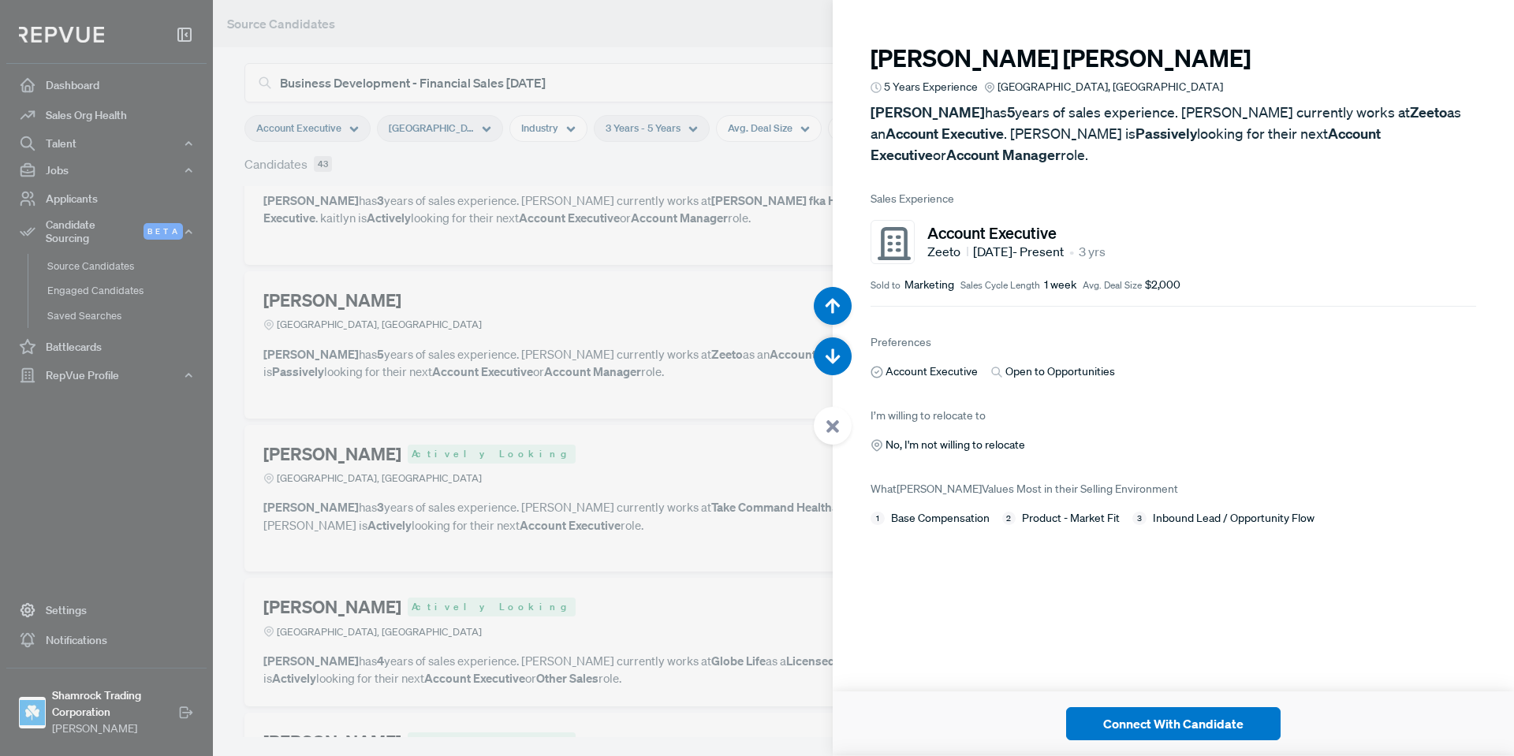
click at [845, 426] on div at bounding box center [833, 426] width 38 height 38
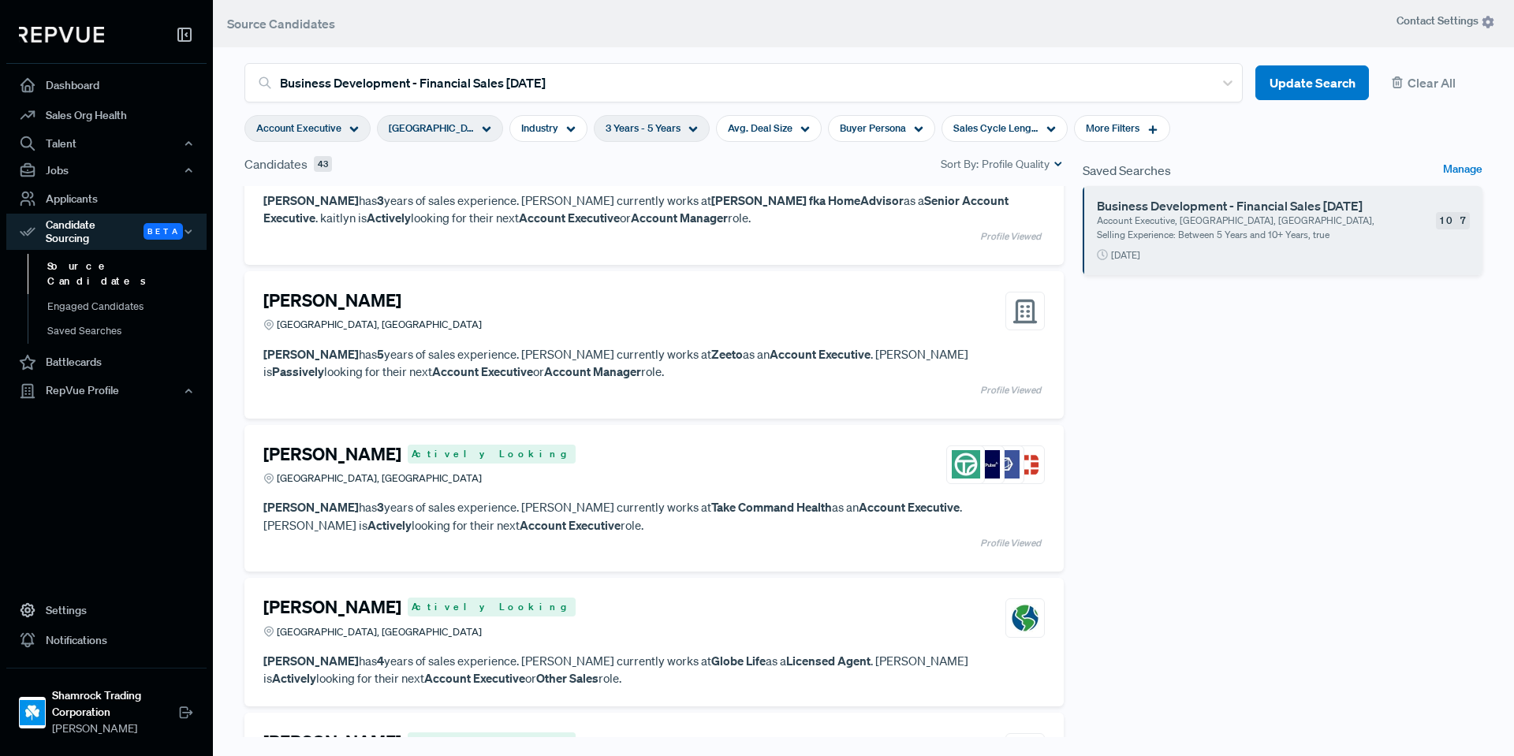
click at [549, 505] on p "[PERSON_NAME] has 3 years of sales experience. [PERSON_NAME] currently works at…" at bounding box center [653, 515] width 781 height 35
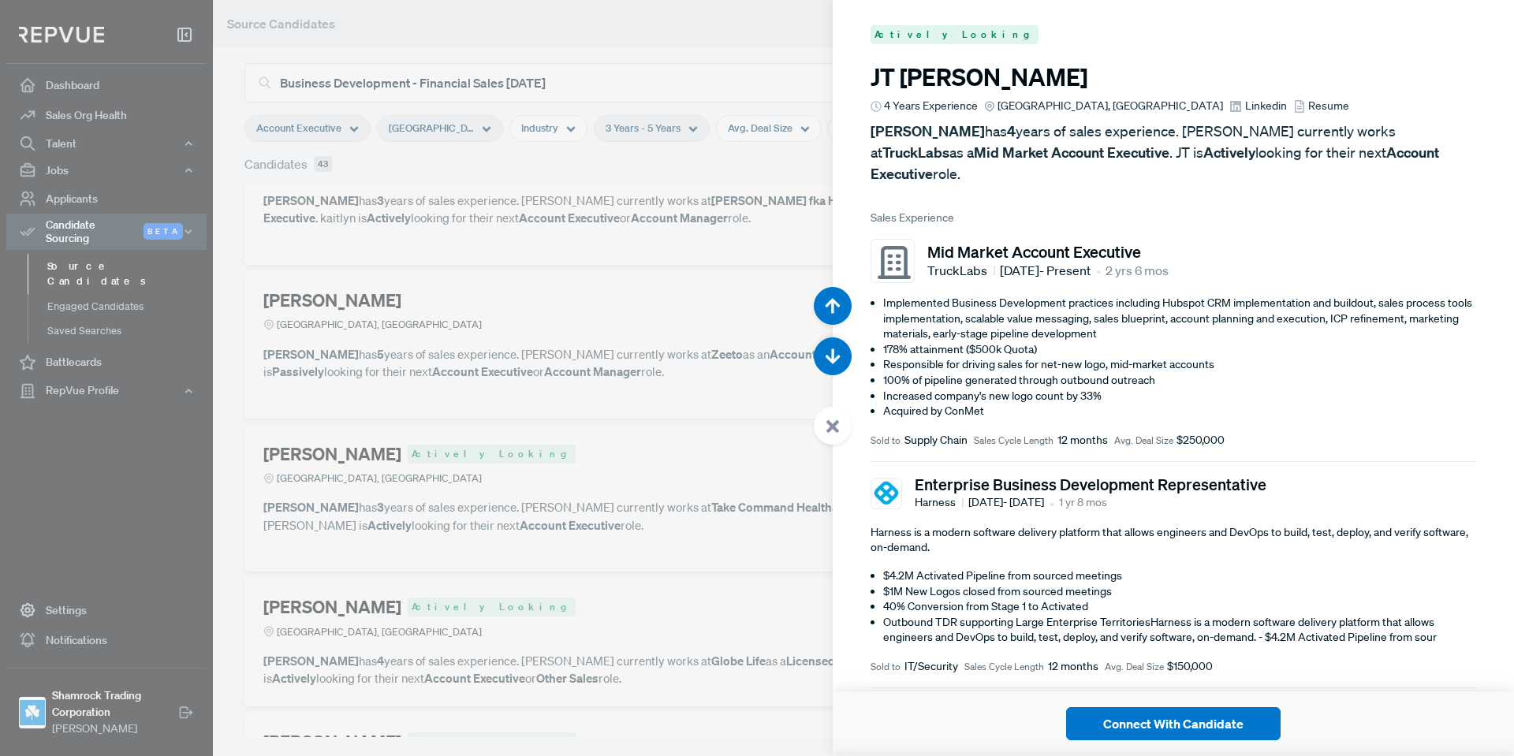
scroll to position [29491, 0]
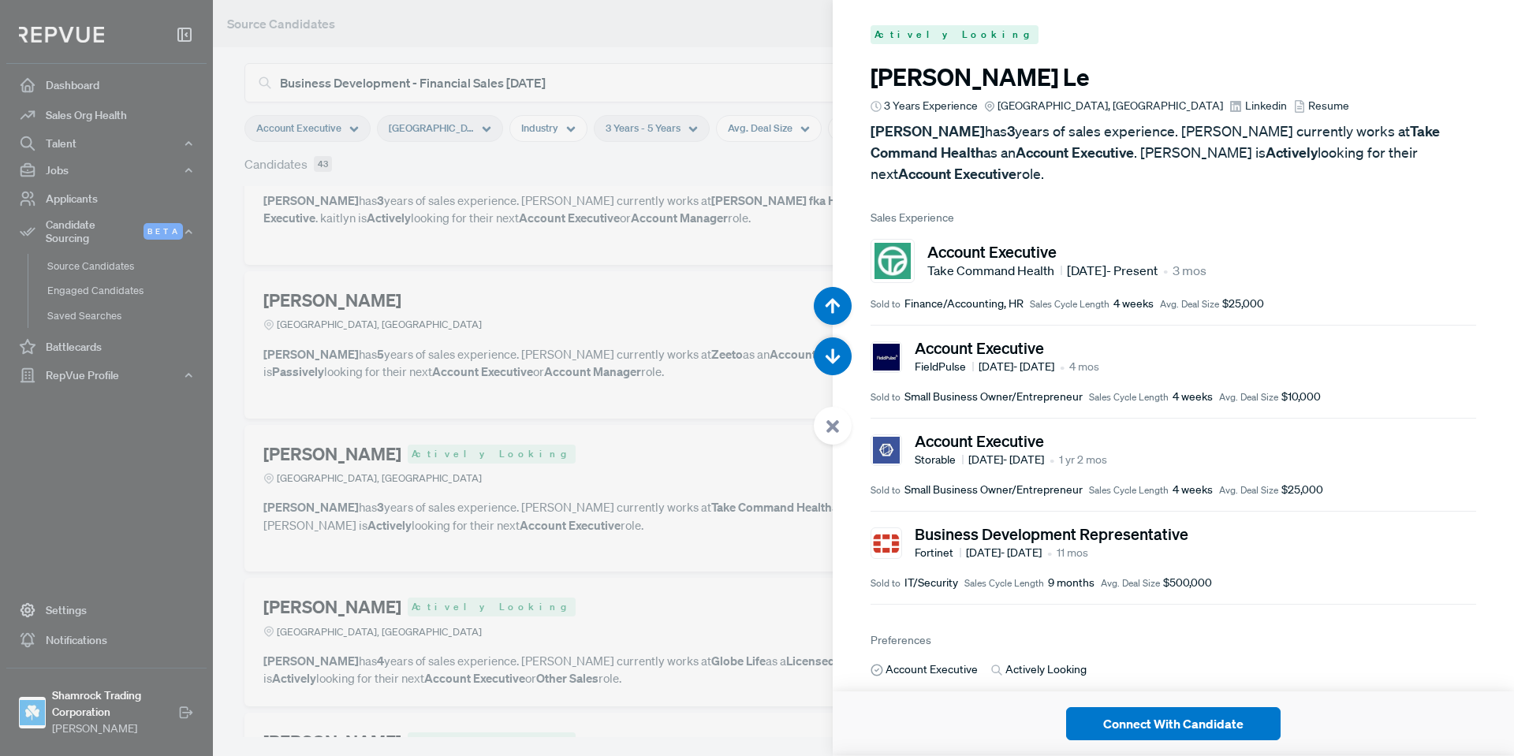
click at [1245, 112] on span "Linkedin" at bounding box center [1266, 106] width 42 height 17
click at [845, 425] on div at bounding box center [833, 426] width 38 height 38
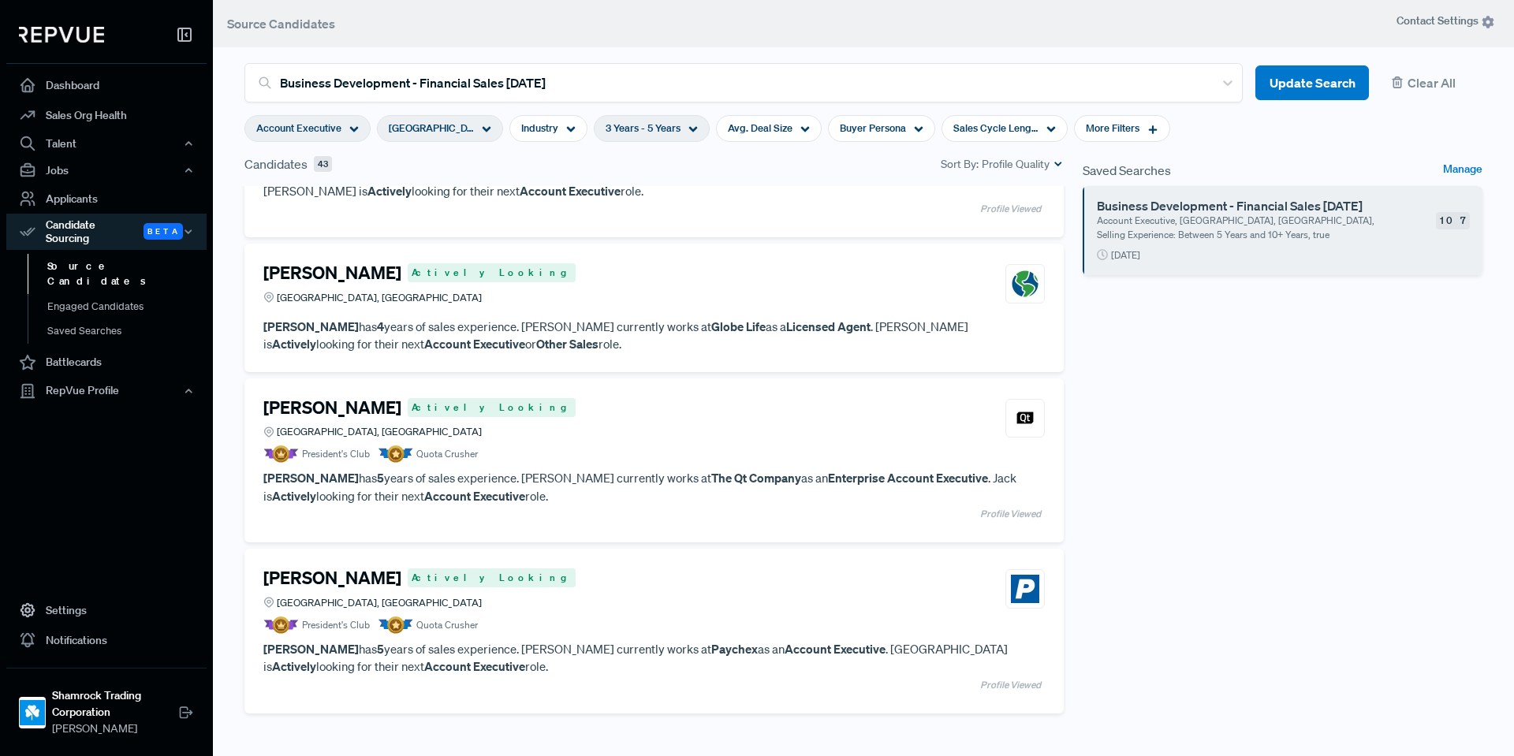
scroll to position [5867, 0]
click at [639, 632] on article "President's Club Quota Crusher" at bounding box center [653, 624] width 781 height 17
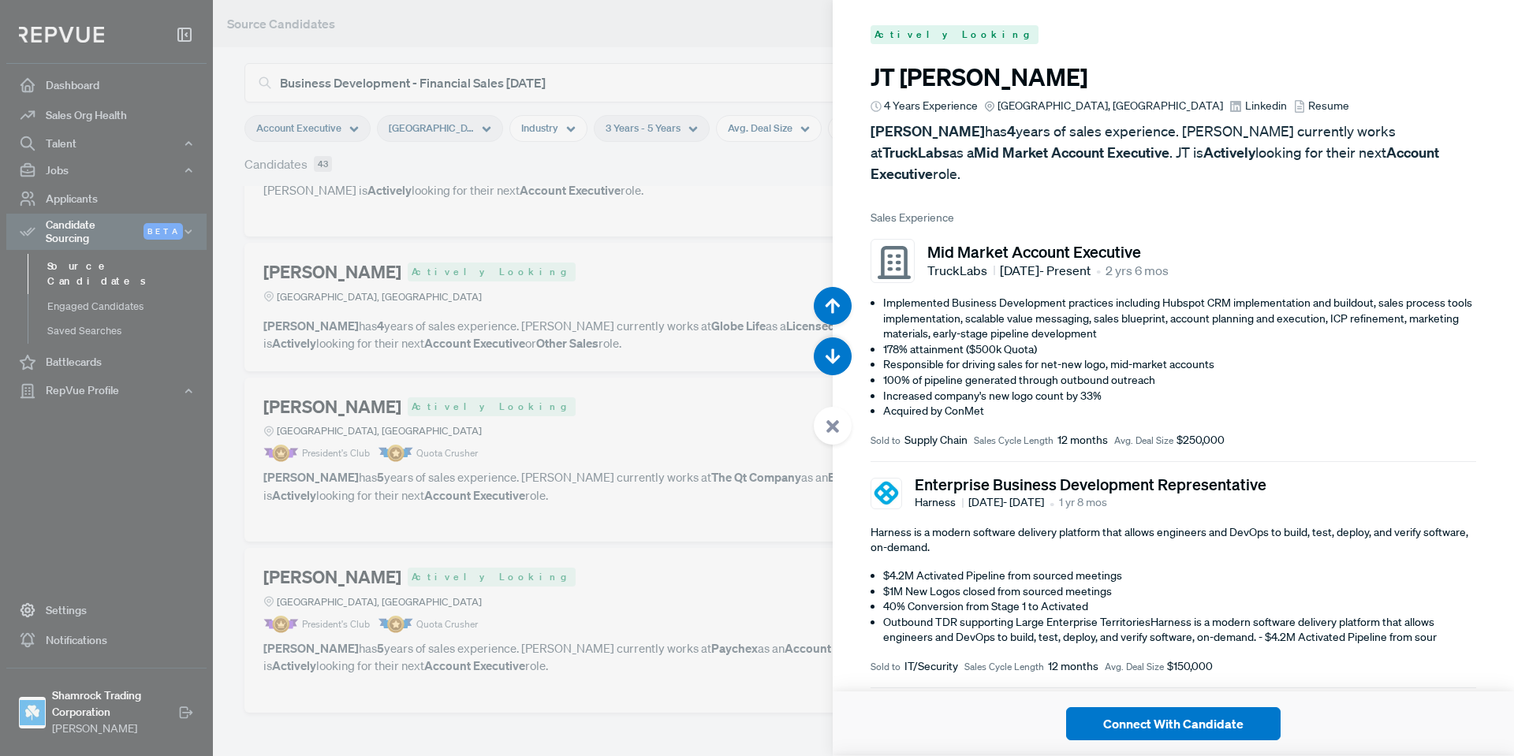
scroll to position [31760, 0]
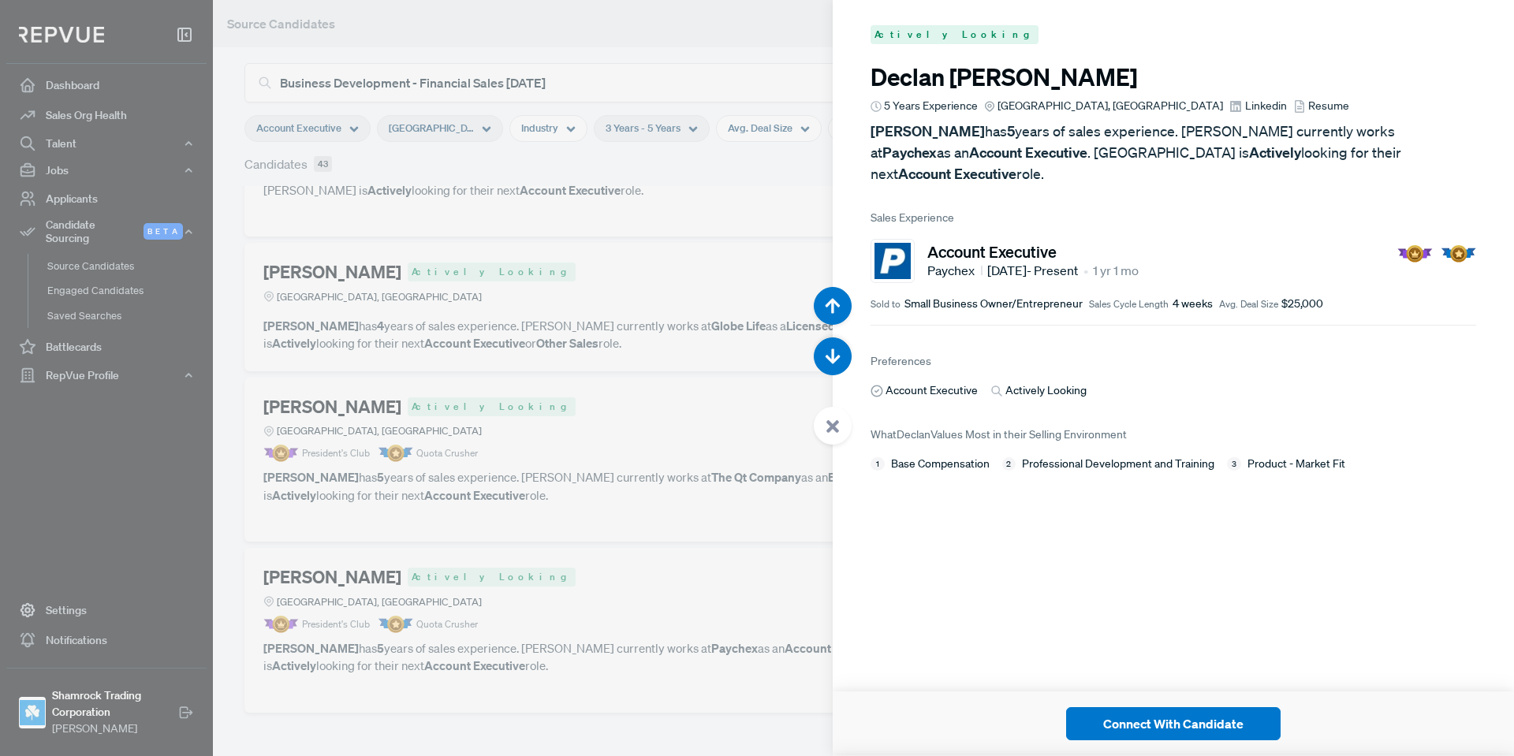
click at [1245, 106] on span "Linkedin" at bounding box center [1266, 106] width 42 height 17
click at [826, 431] on icon at bounding box center [833, 426] width 14 height 14
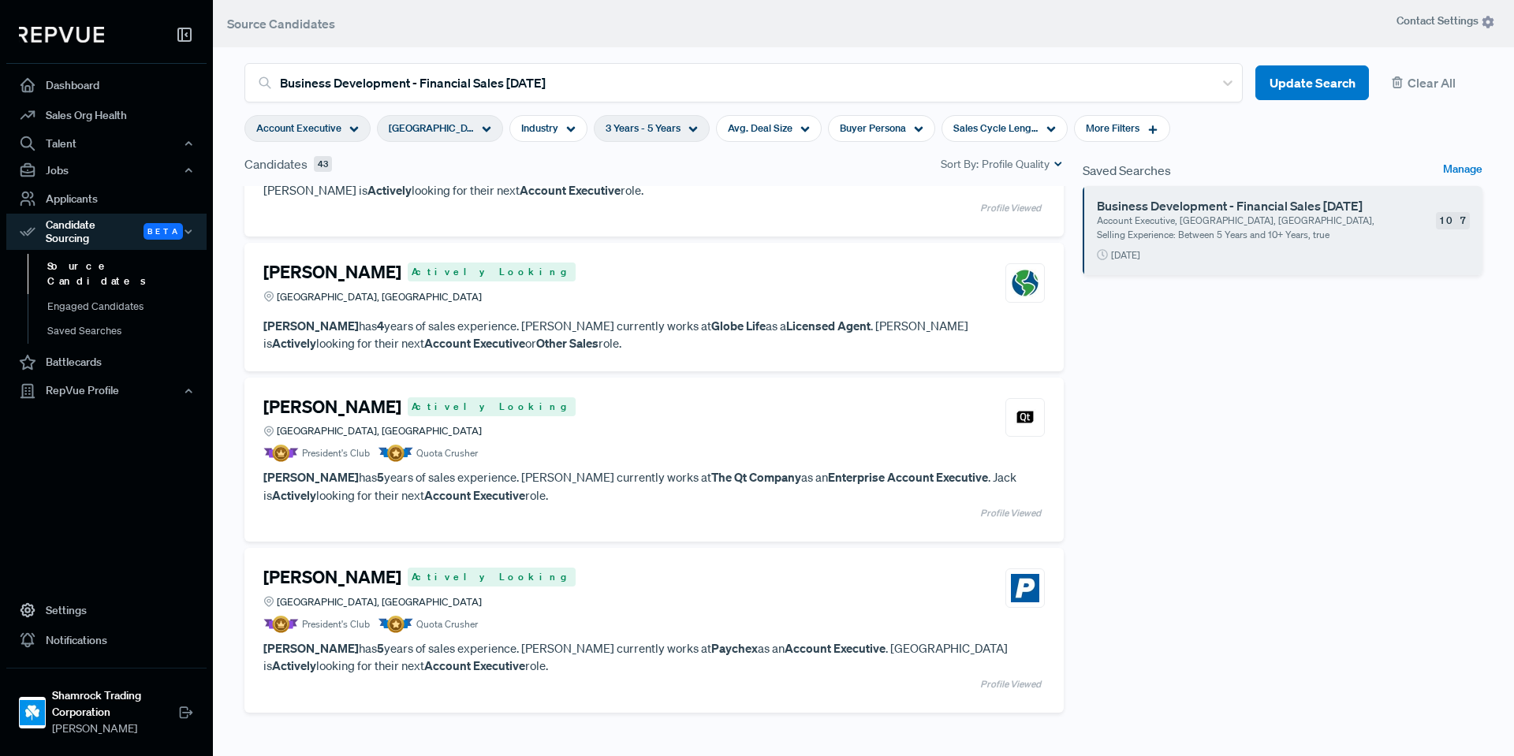
click at [412, 468] on p "[PERSON_NAME] has 5 years of sales experience. [PERSON_NAME] currently works at…" at bounding box center [653, 485] width 781 height 35
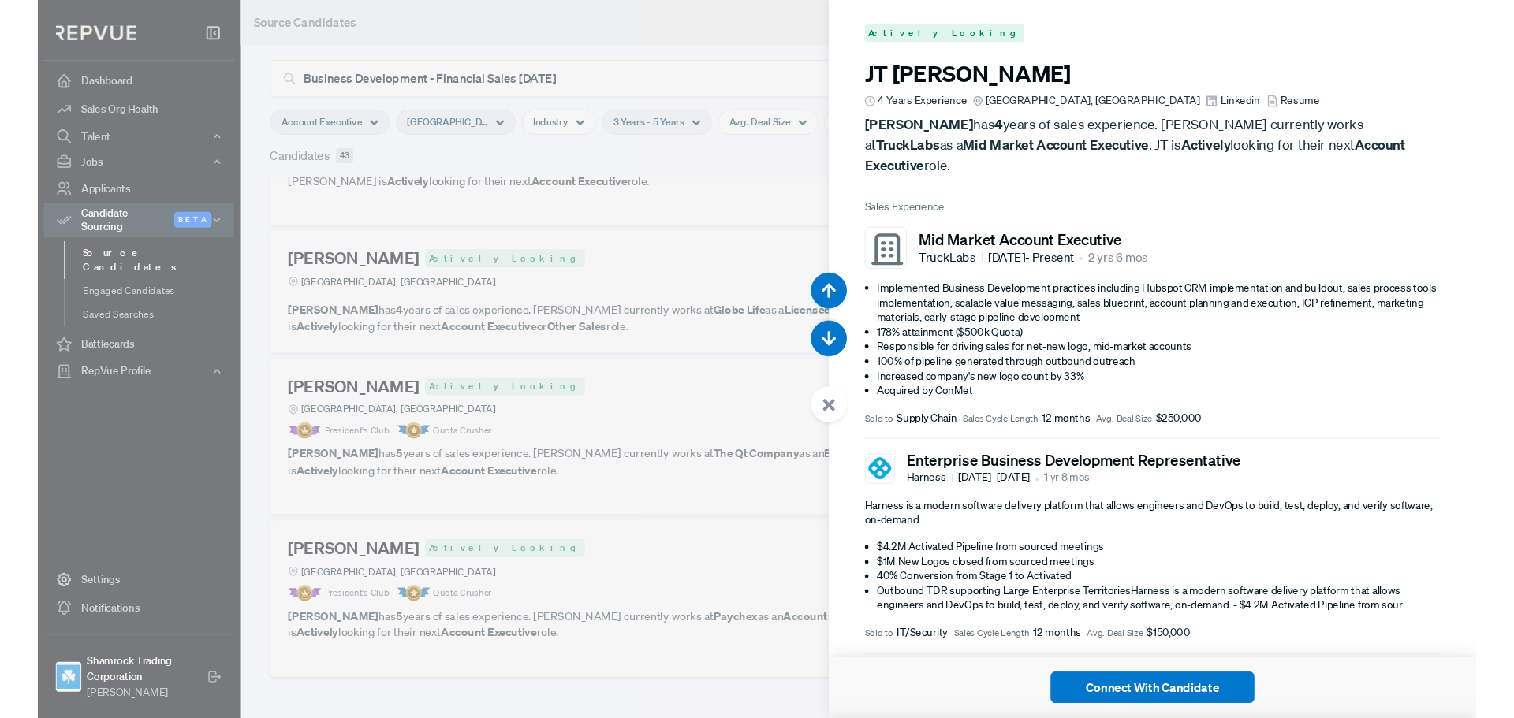
scroll to position [31004, 0]
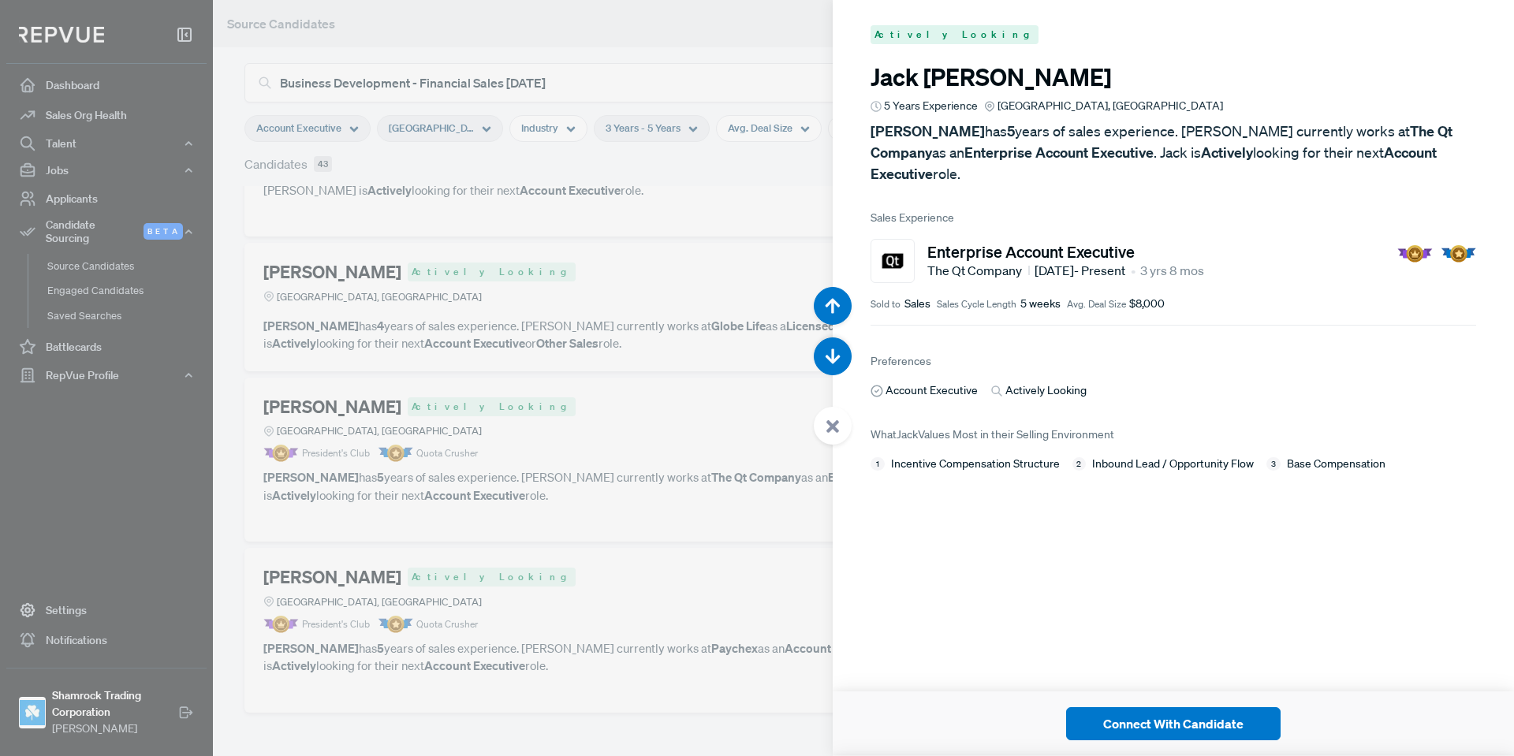
click at [836, 428] on use at bounding box center [832, 426] width 13 height 13
